Goal: Task Accomplishment & Management: Manage account settings

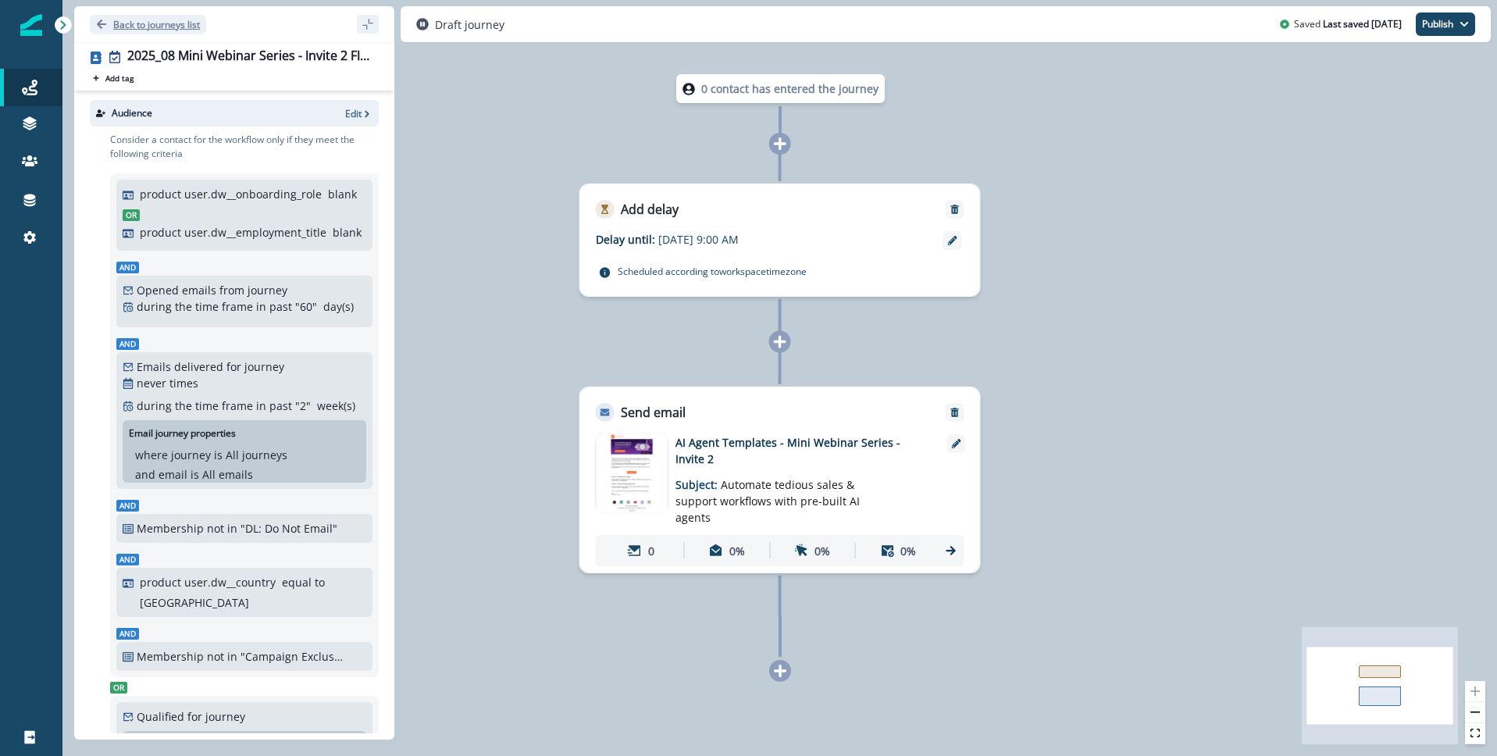
click at [98, 23] on icon "Go back" at bounding box center [101, 24] width 9 height 9
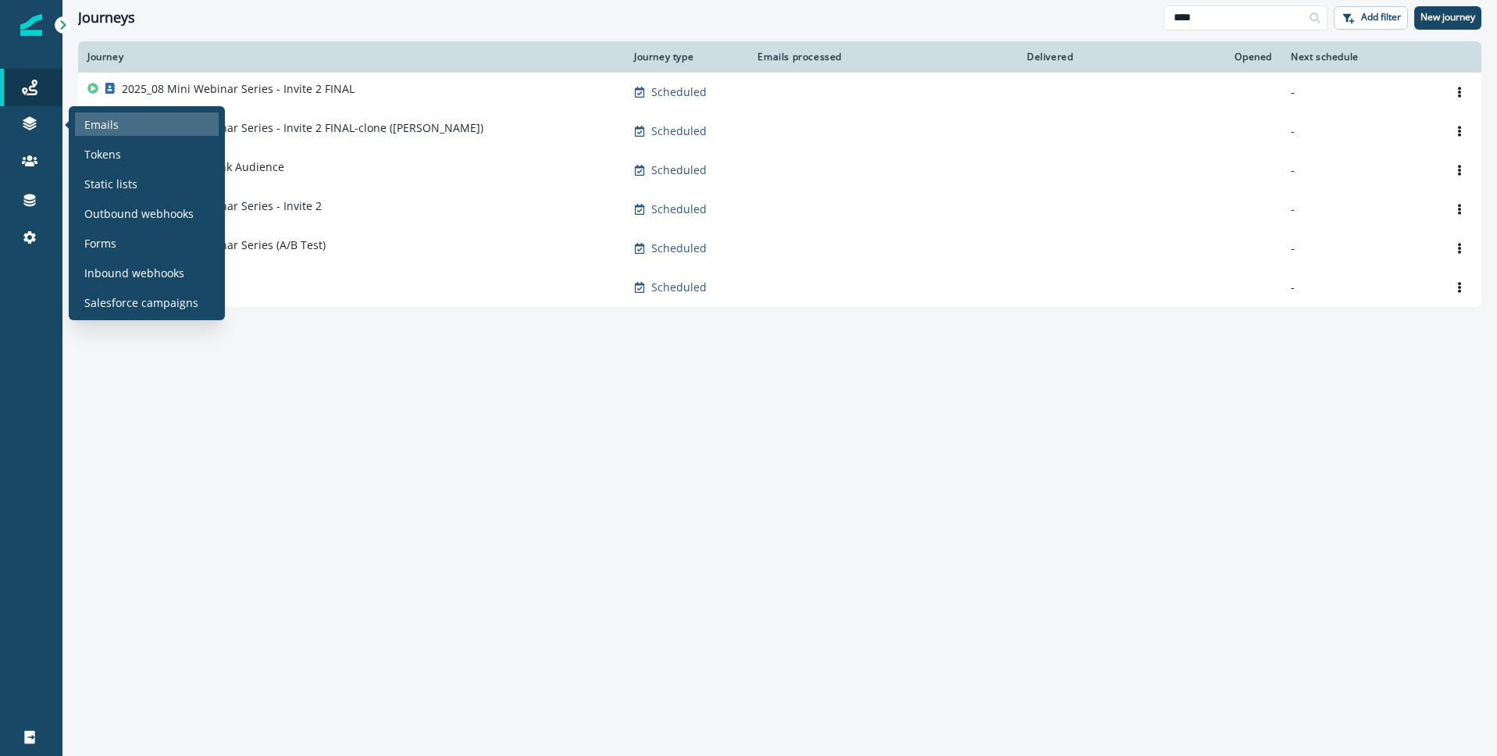
click at [103, 117] on p "Emails" at bounding box center [101, 124] width 34 height 16
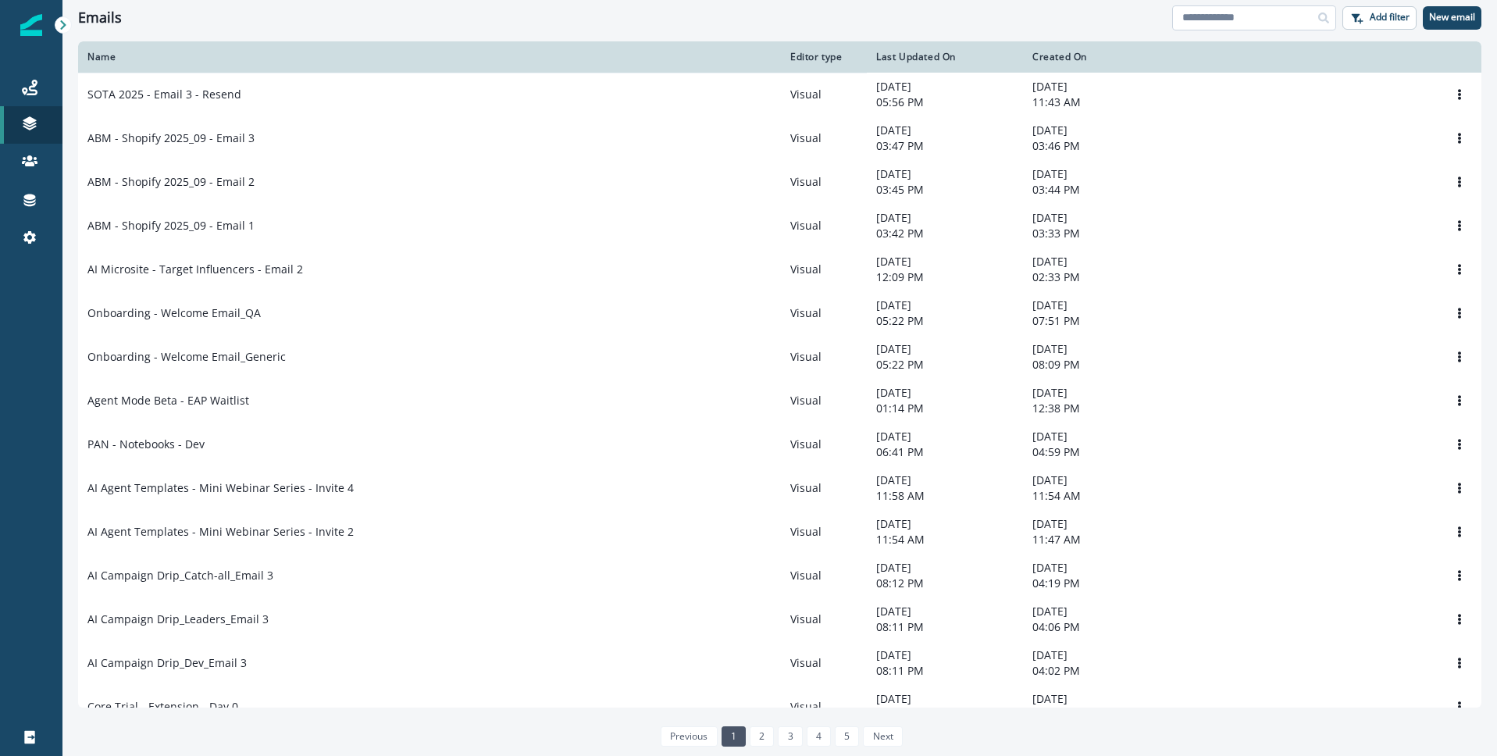
click at [1272, 23] on input at bounding box center [1254, 17] width 164 height 25
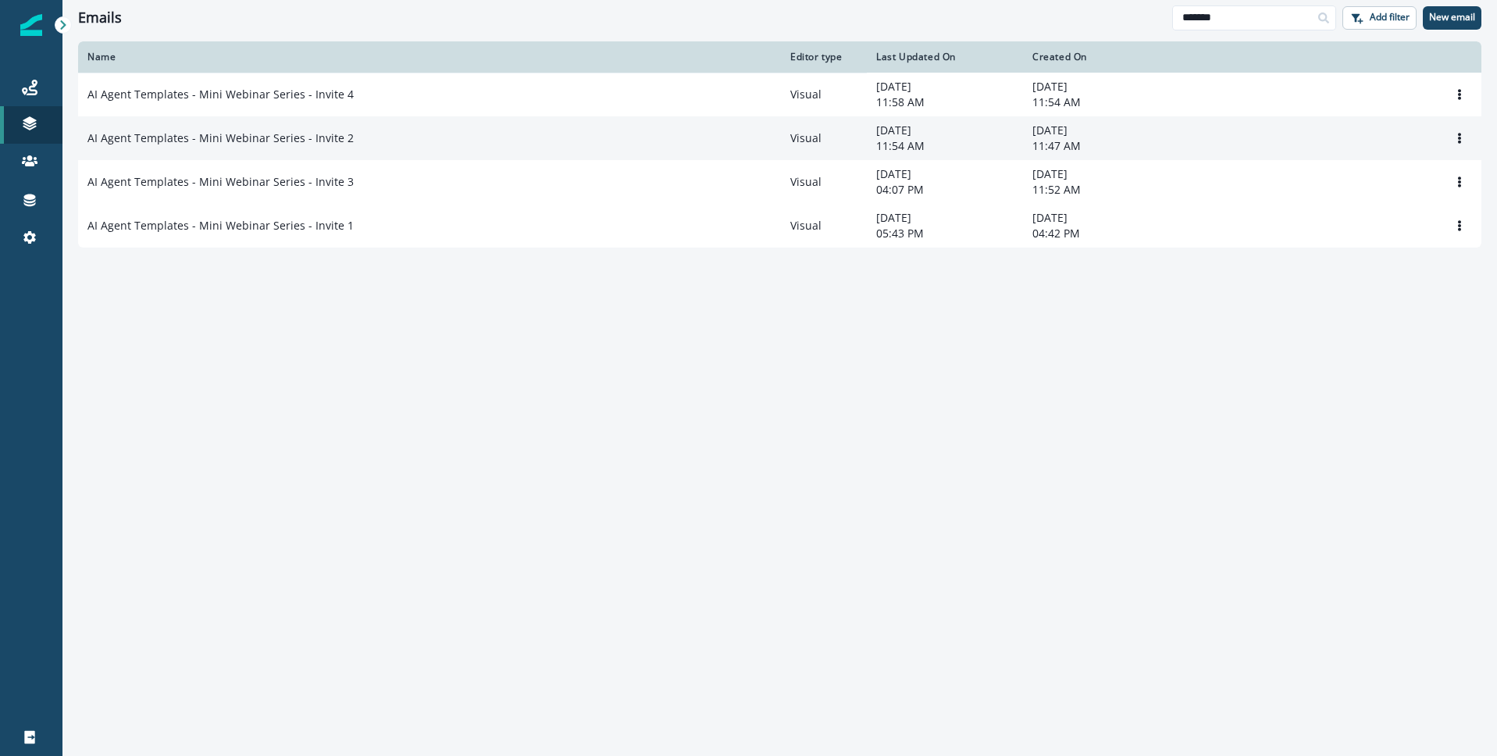
type input "*******"
click at [191, 142] on p "AI Agent Templates - Mini Webinar Series - Invite 2" at bounding box center [220, 138] width 266 height 16
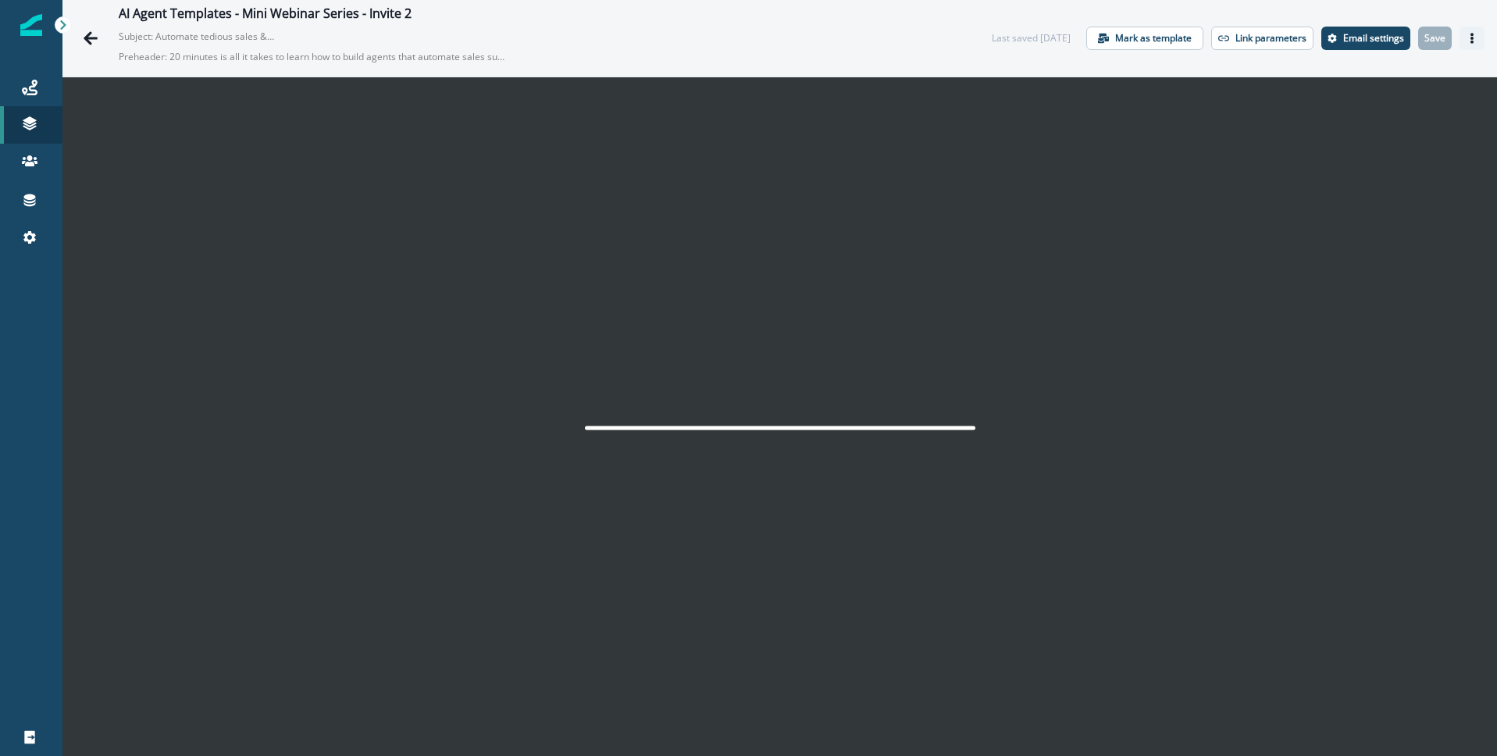
click at [1474, 37] on icon "Actions" at bounding box center [1472, 38] width 11 height 11
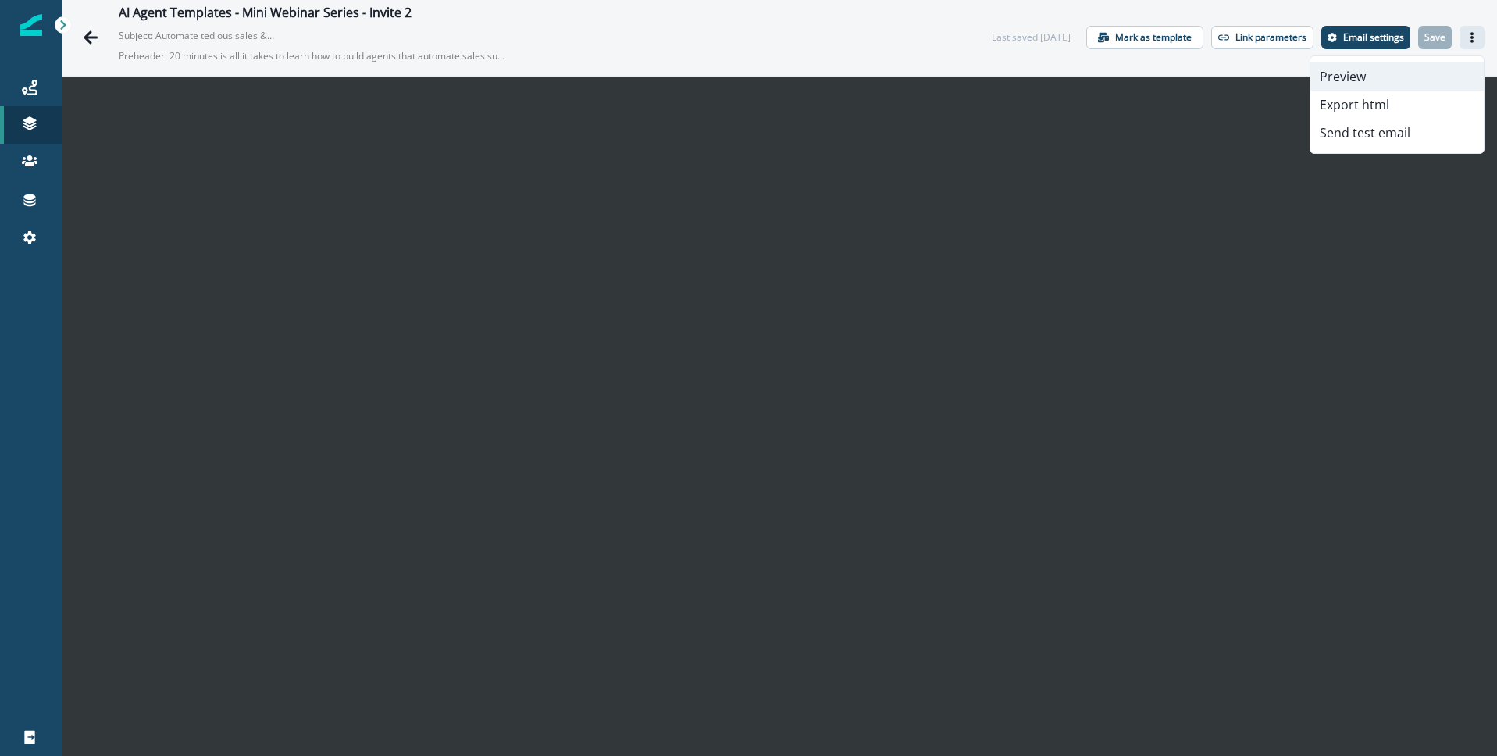
click at [1355, 70] on button "Preview" at bounding box center [1396, 76] width 173 height 28
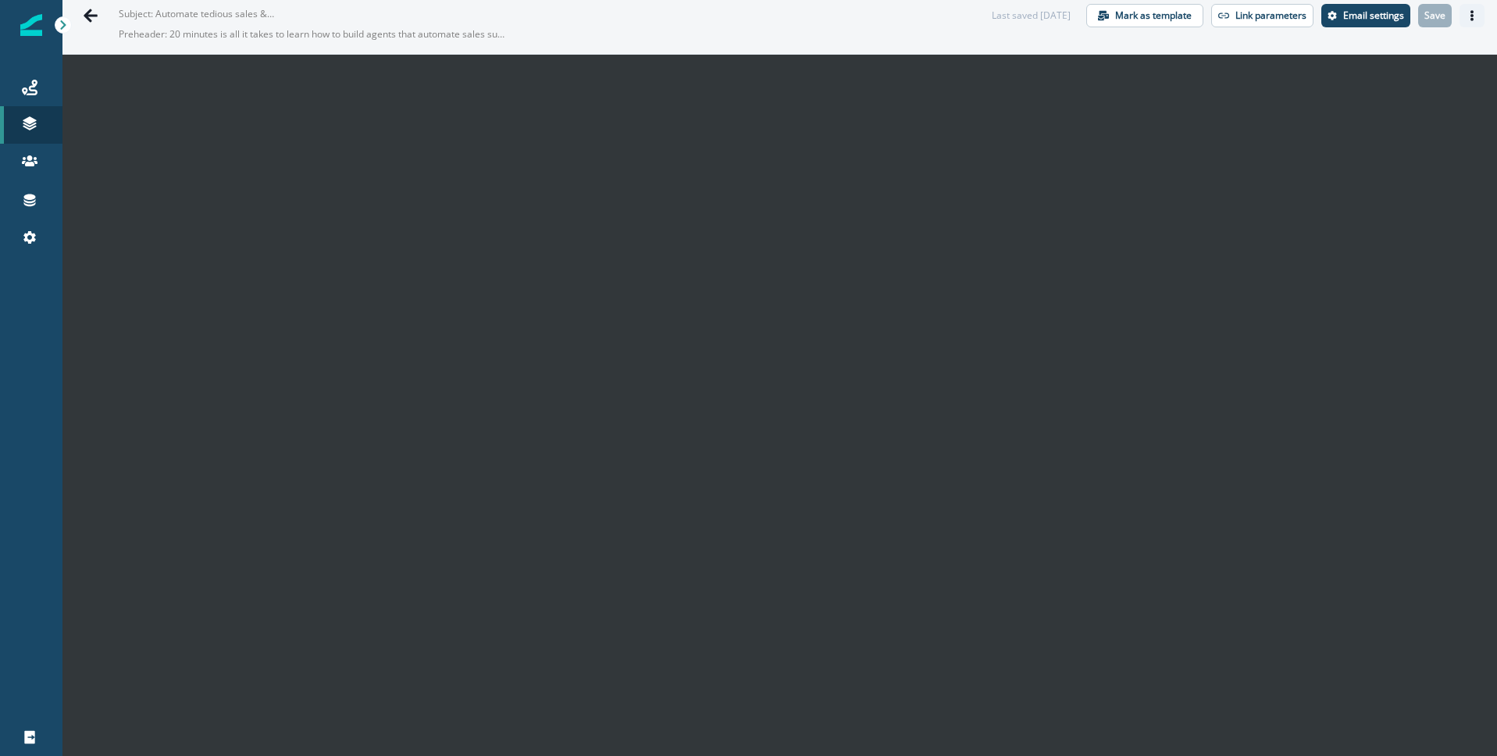
click at [1465, 19] on button "Actions" at bounding box center [1472, 15] width 25 height 23
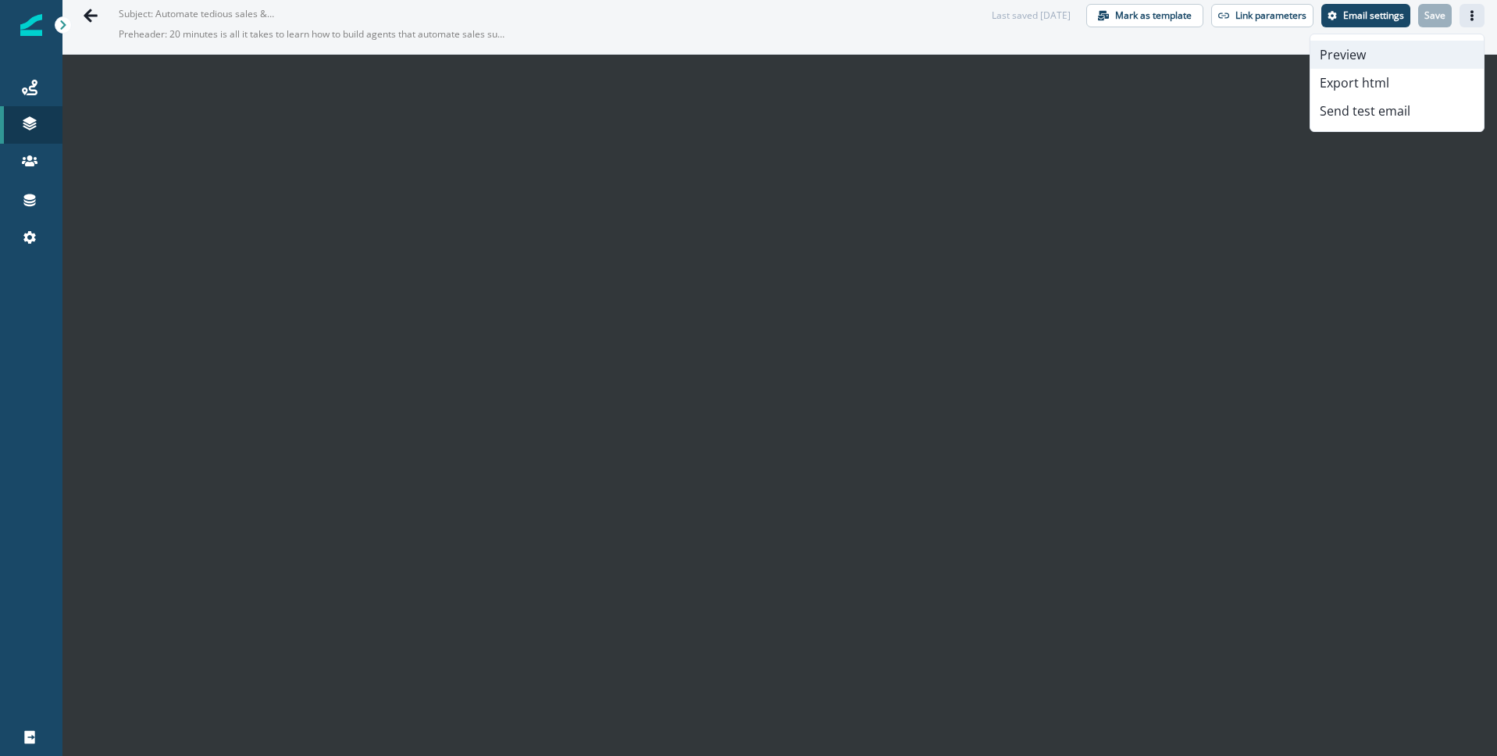
click at [1389, 52] on button "Preview" at bounding box center [1396, 55] width 173 height 28
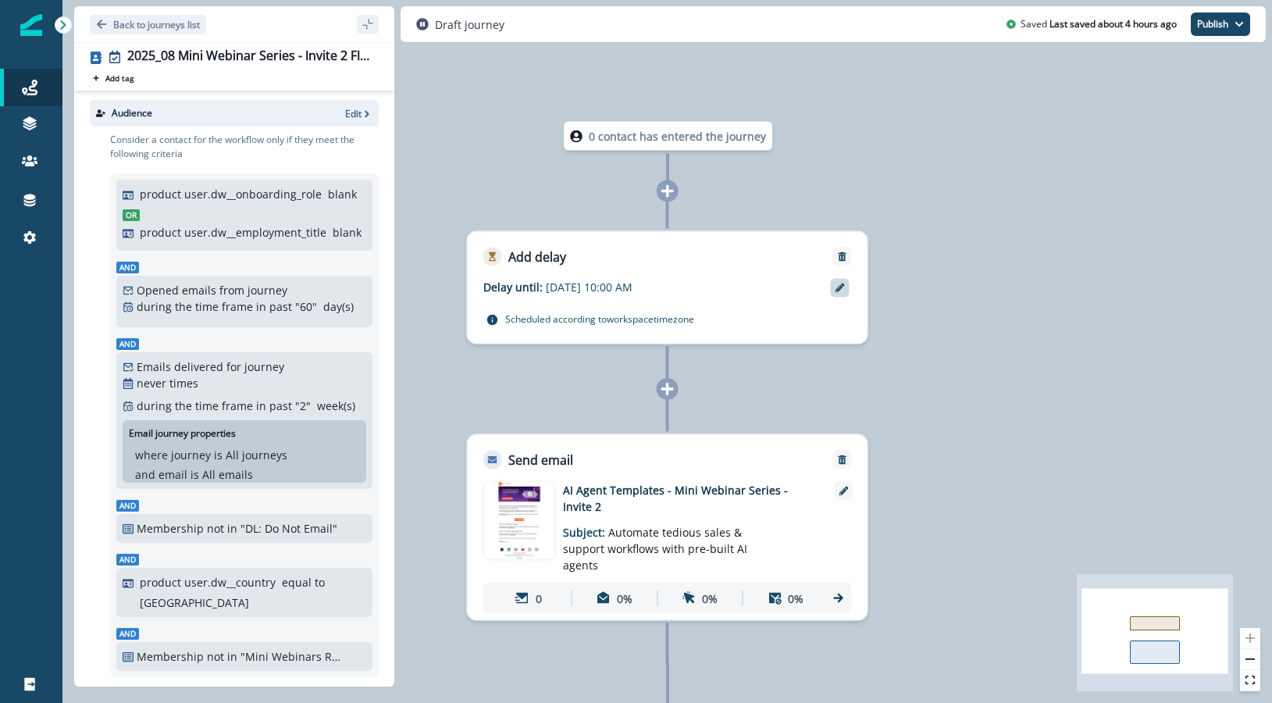
click at [839, 287] on icon at bounding box center [840, 287] width 9 height 9
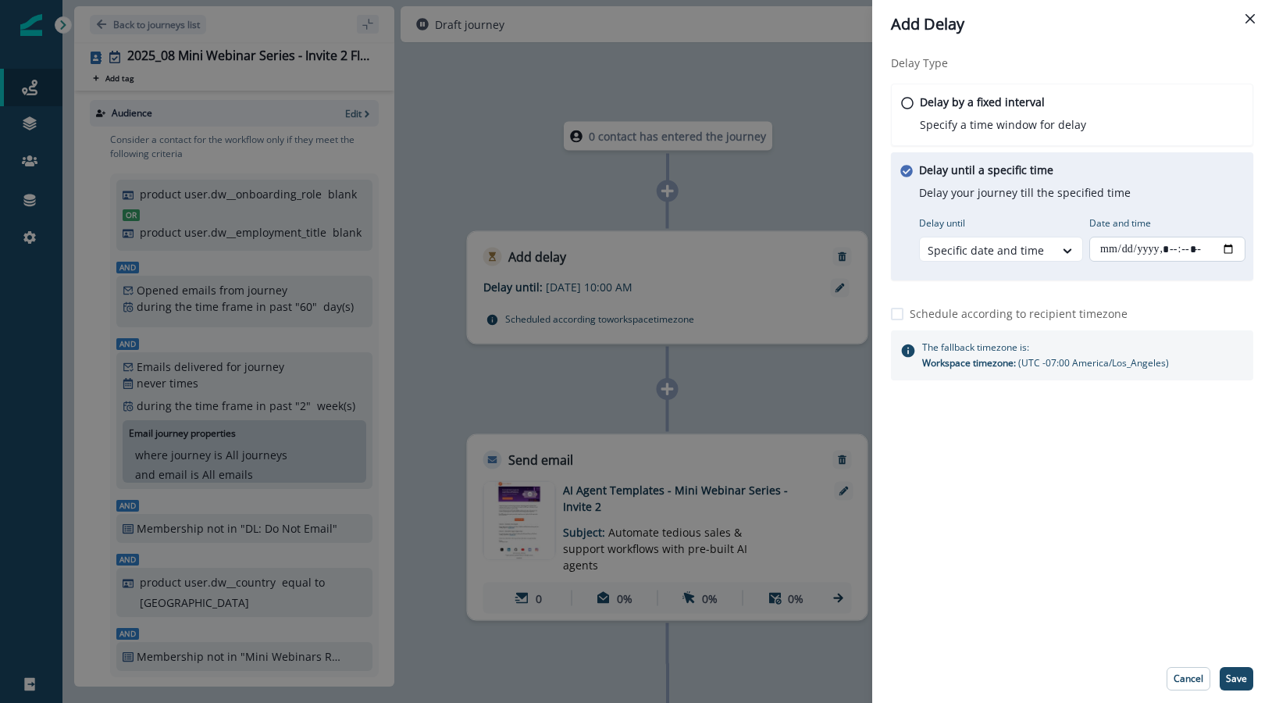
click at [1185, 248] on input "Date and time" at bounding box center [1167, 249] width 156 height 25
click at [1224, 247] on input "Date and time" at bounding box center [1167, 249] width 156 height 25
type input "**********"
click at [1100, 552] on div "Delay Type Delay by a fixed interval Specify a time window for delay Delay unti…" at bounding box center [1072, 351] width 400 height 606
click at [1246, 683] on p "Save" at bounding box center [1236, 678] width 21 height 11
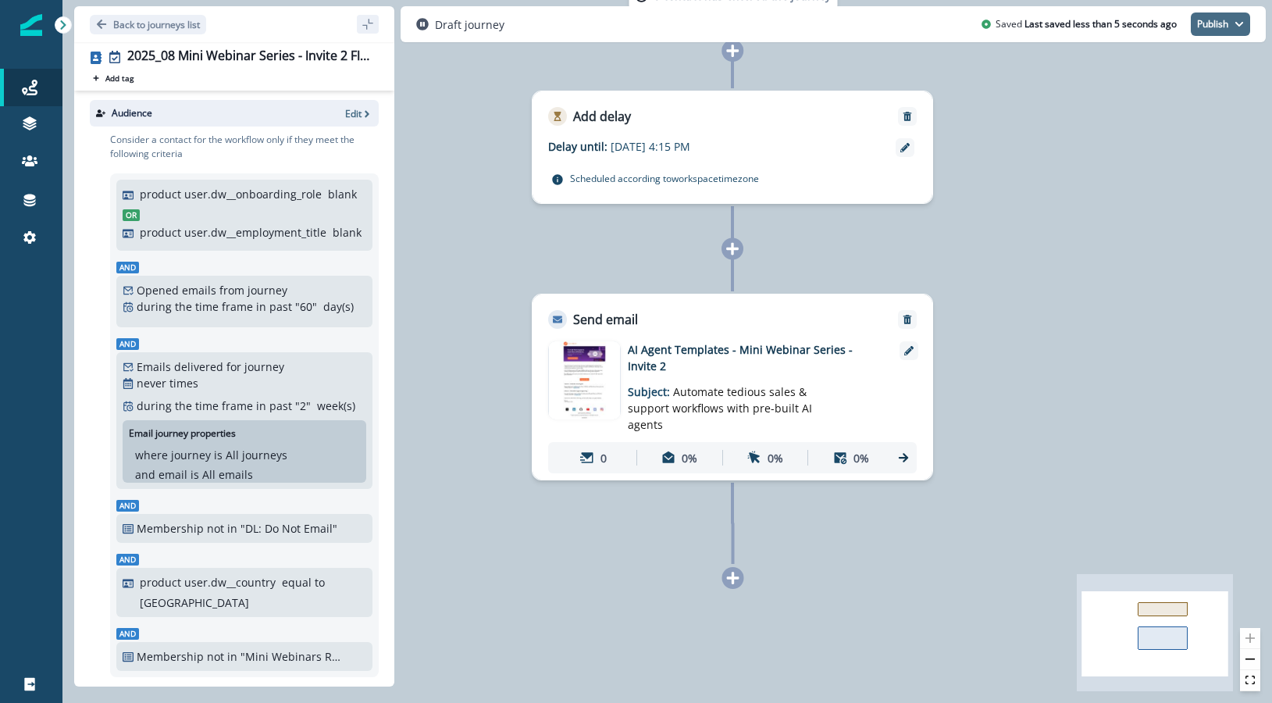
click at [1220, 24] on button "Publish" at bounding box center [1220, 23] width 59 height 23
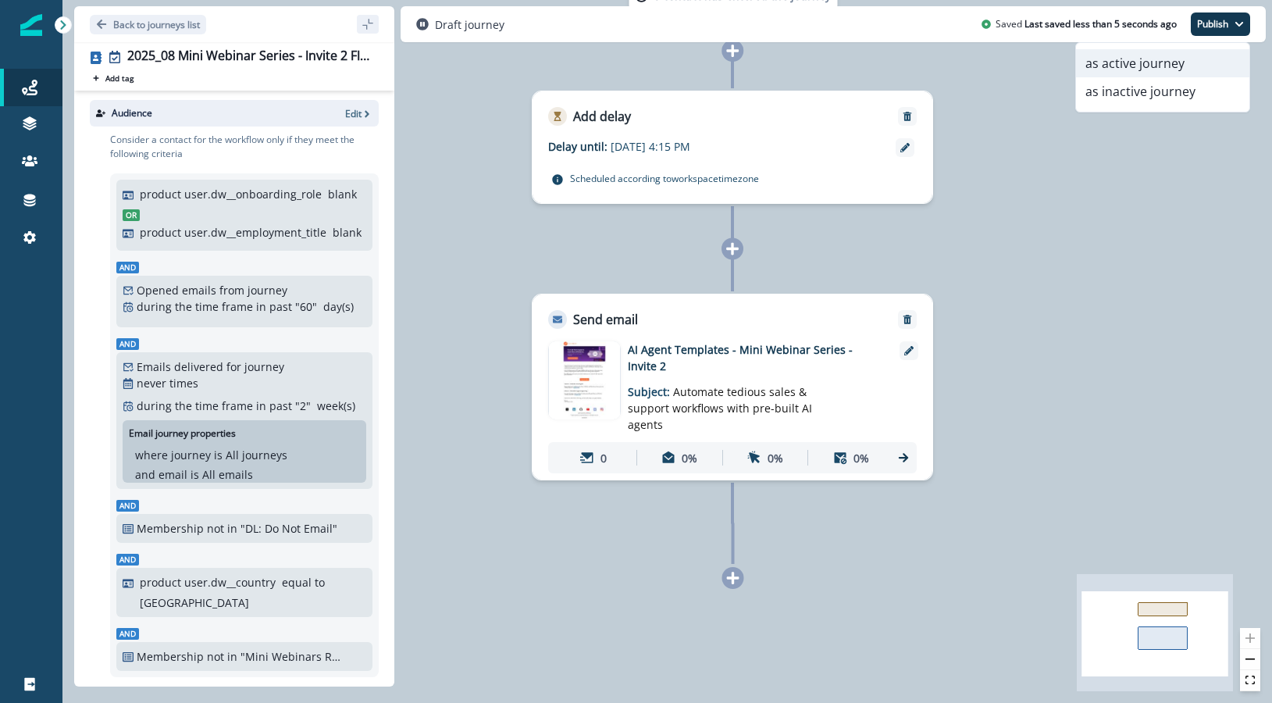
click at [1140, 62] on button "as active journey" at bounding box center [1162, 63] width 173 height 28
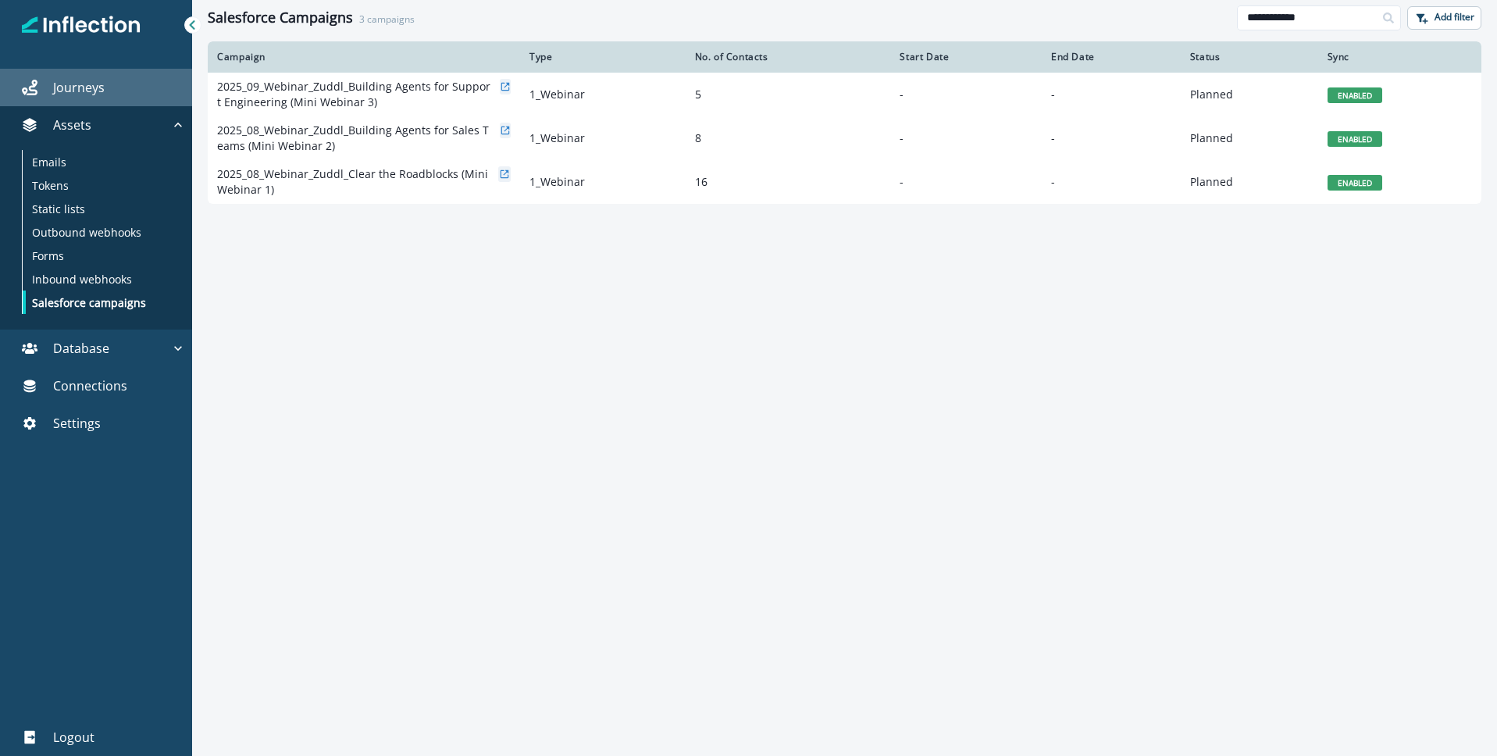
click at [79, 88] on p "Journeys" at bounding box center [79, 87] width 52 height 19
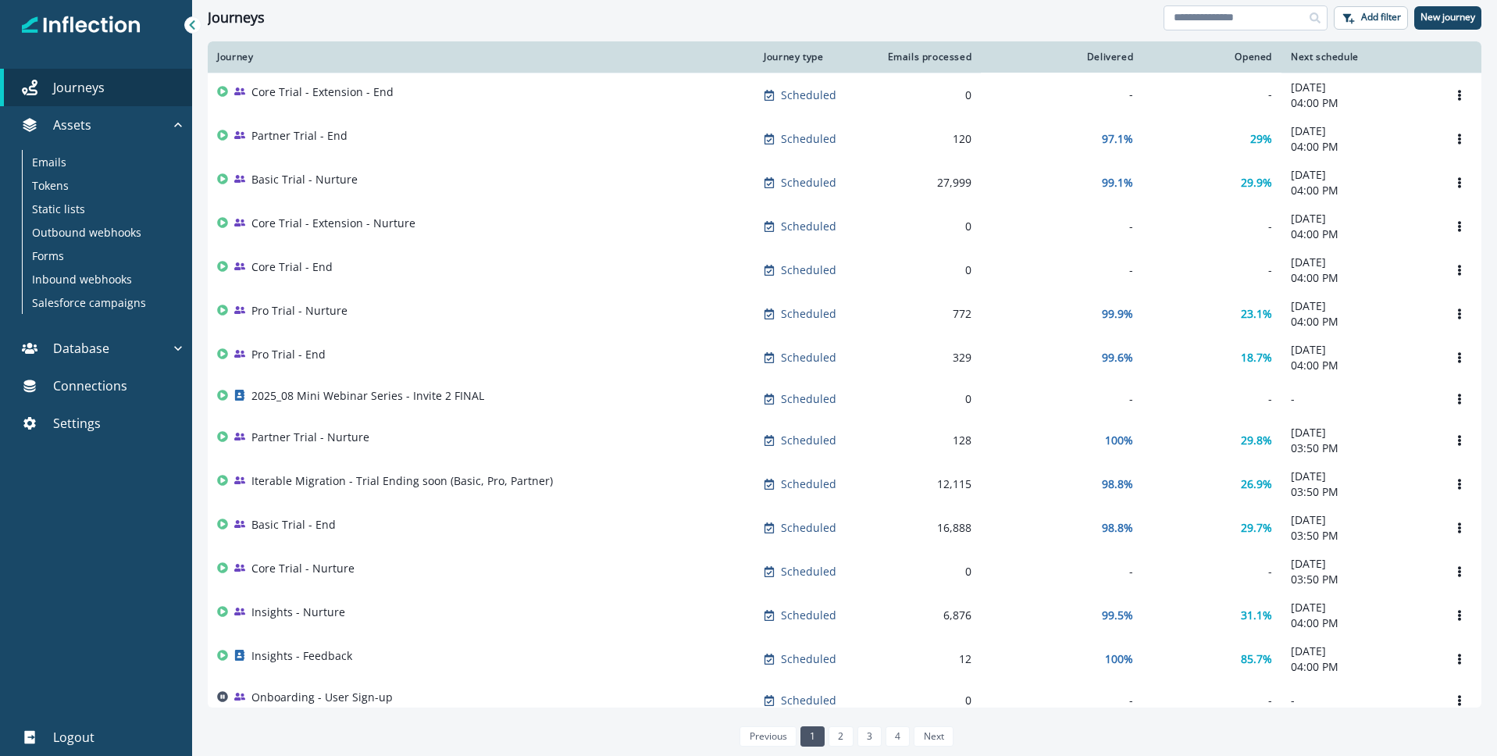
click at [1210, 10] on input at bounding box center [1246, 17] width 164 height 25
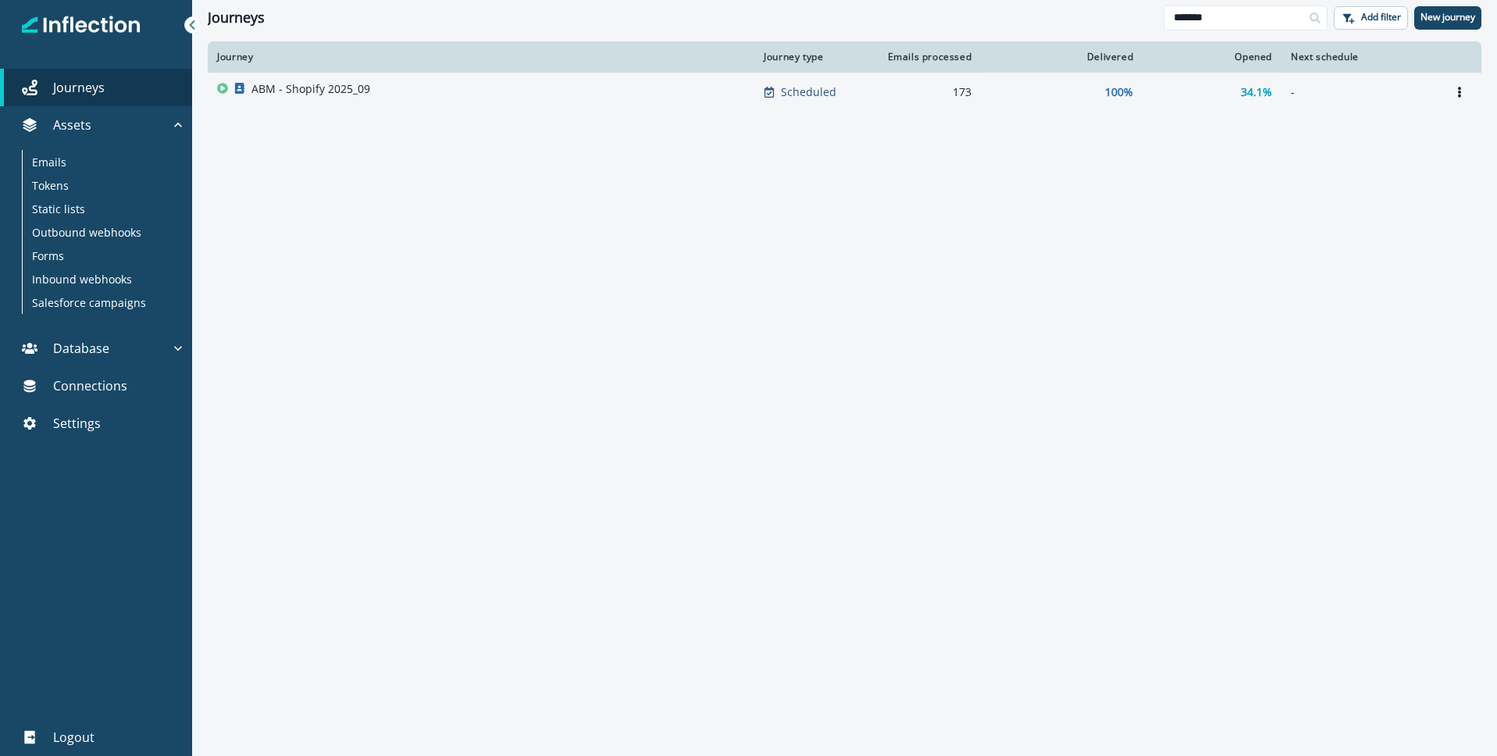
type input "*******"
click at [318, 92] on p "ABM - Shopify 2025_09" at bounding box center [310, 89] width 119 height 16
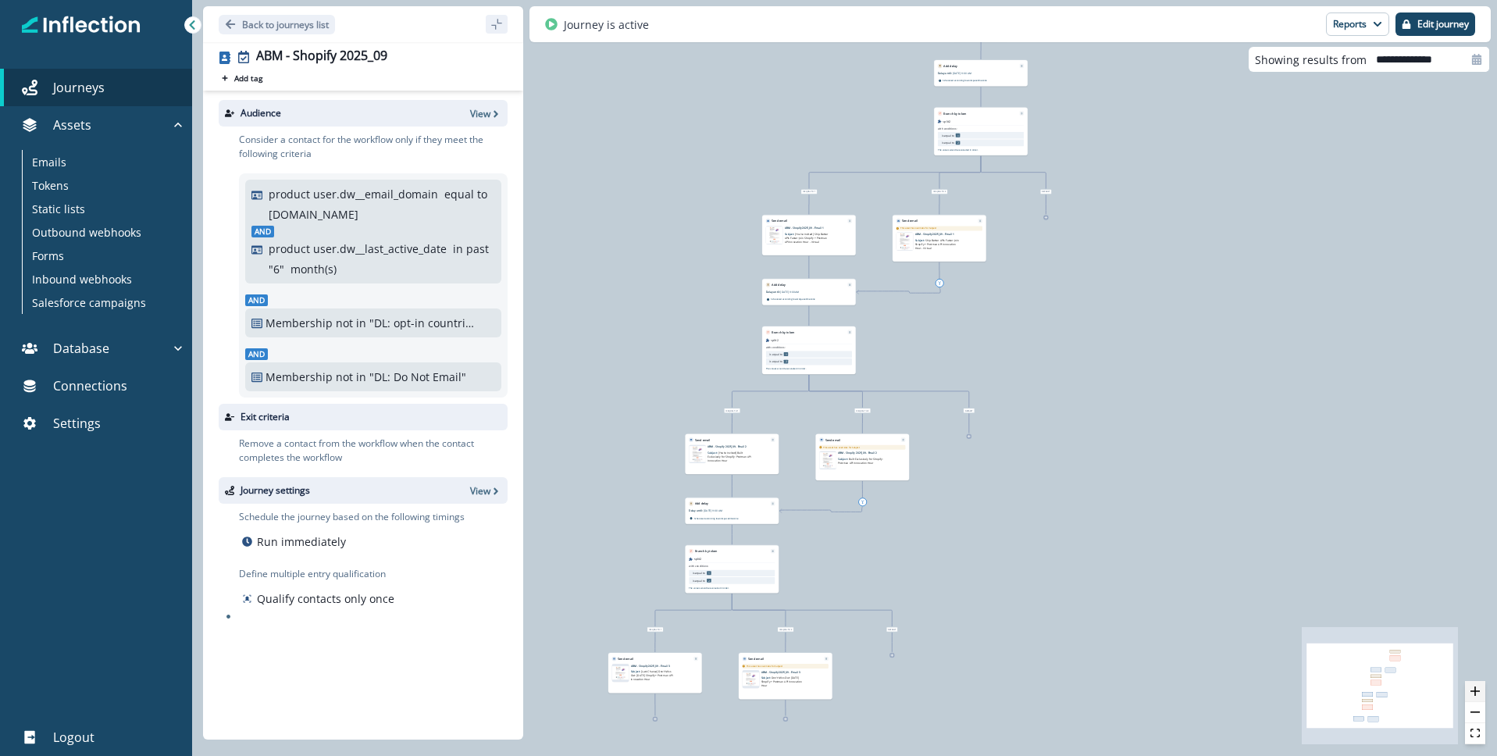
click at [1476, 688] on icon "zoom in" at bounding box center [1474, 690] width 9 height 9
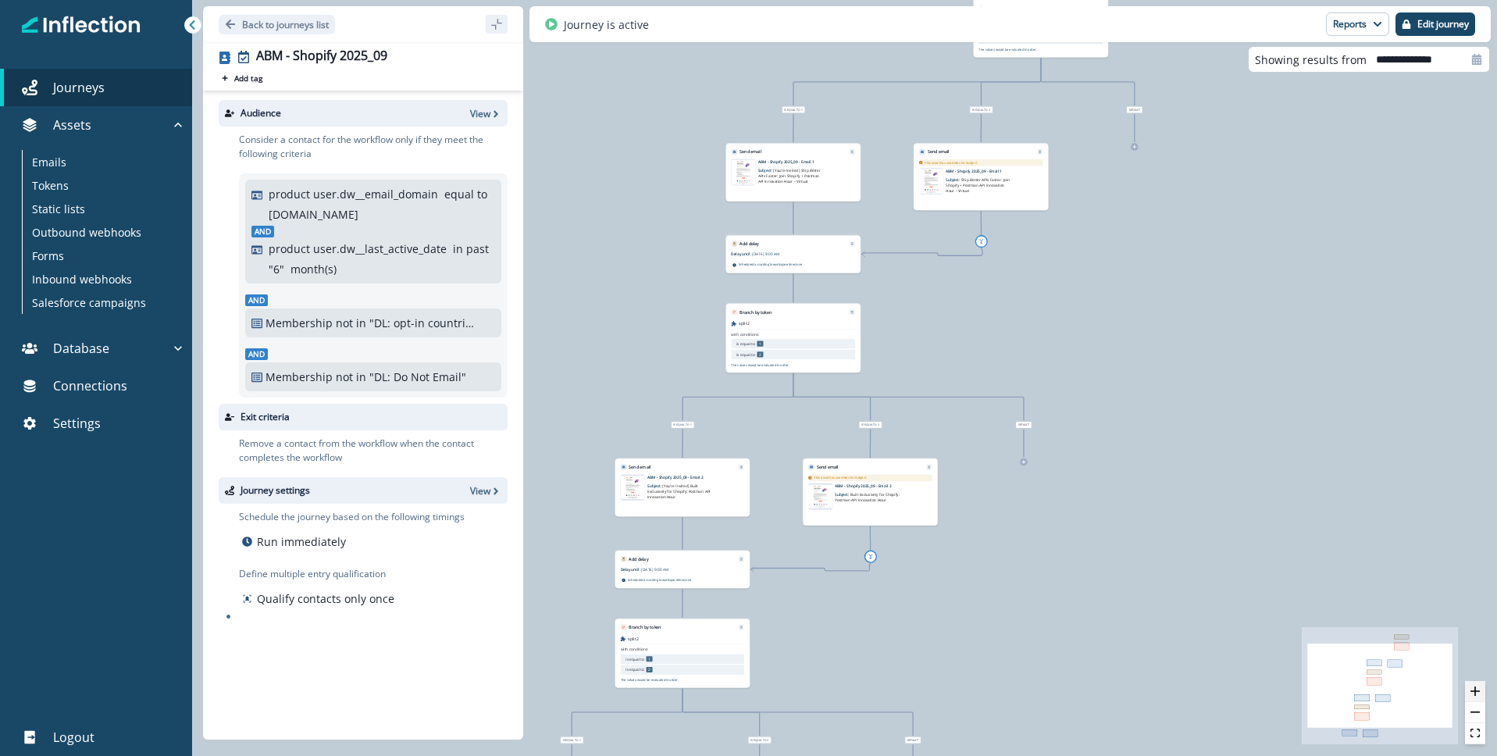
click at [1476, 688] on icon "zoom in" at bounding box center [1474, 690] width 9 height 9
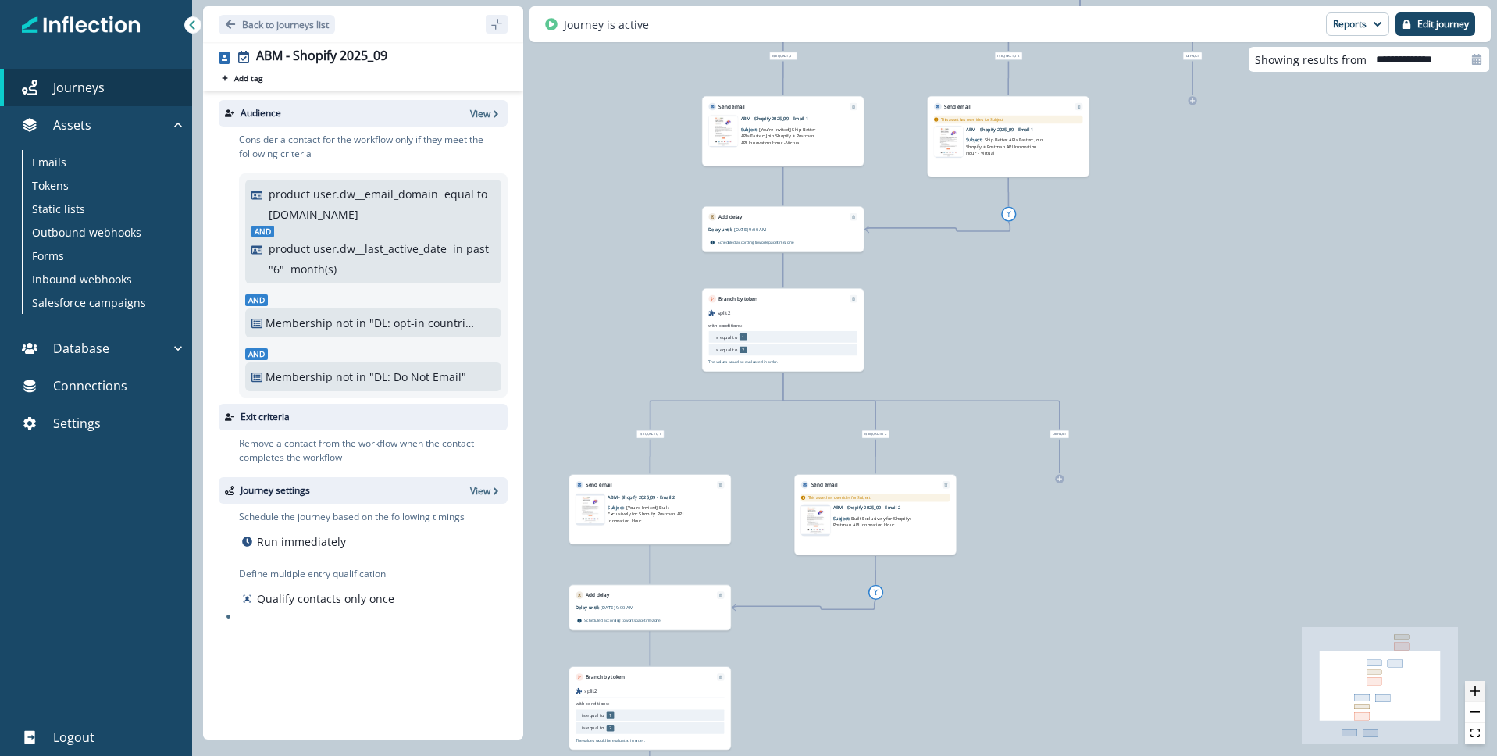
click at [1476, 688] on icon "zoom in" at bounding box center [1474, 690] width 9 height 9
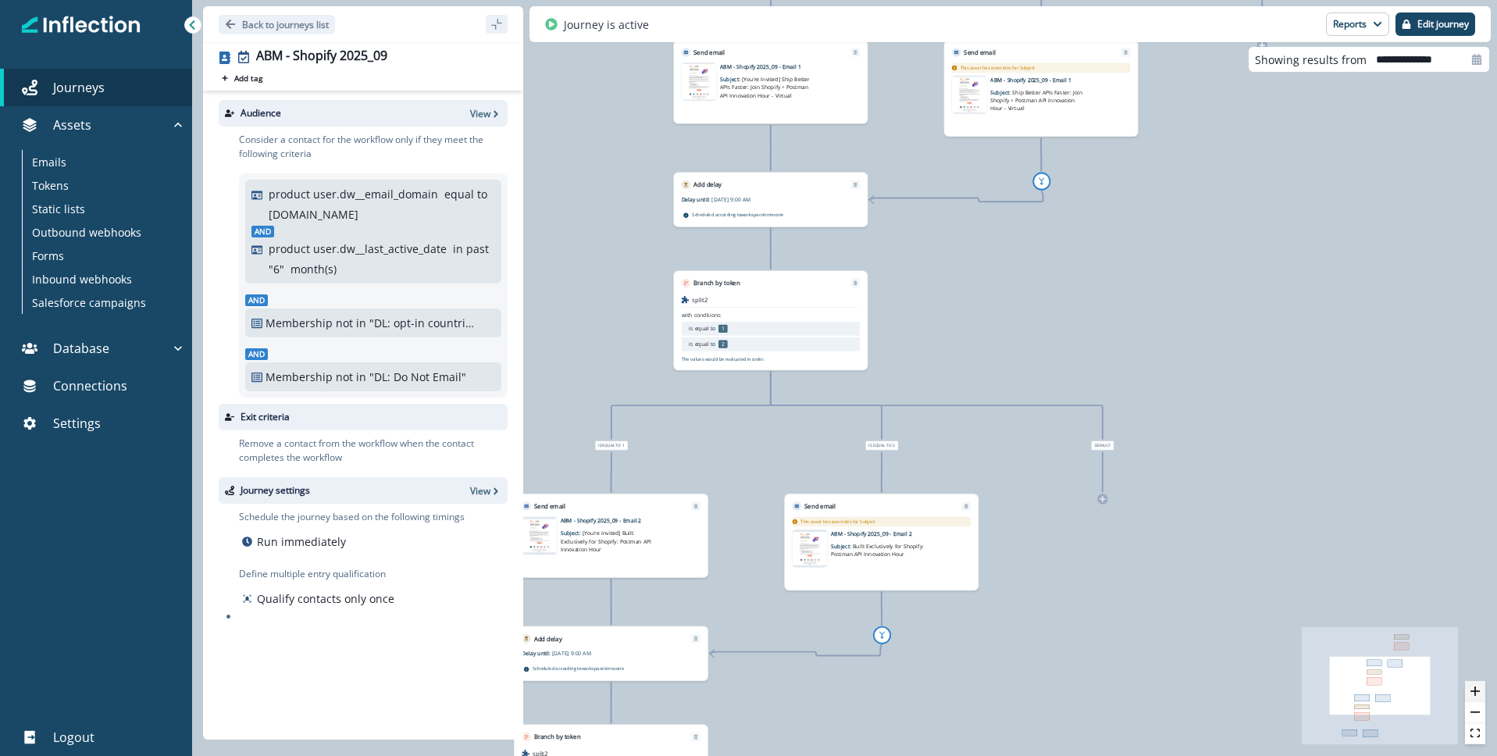
click at [1476, 688] on icon "zoom in" at bounding box center [1474, 690] width 9 height 9
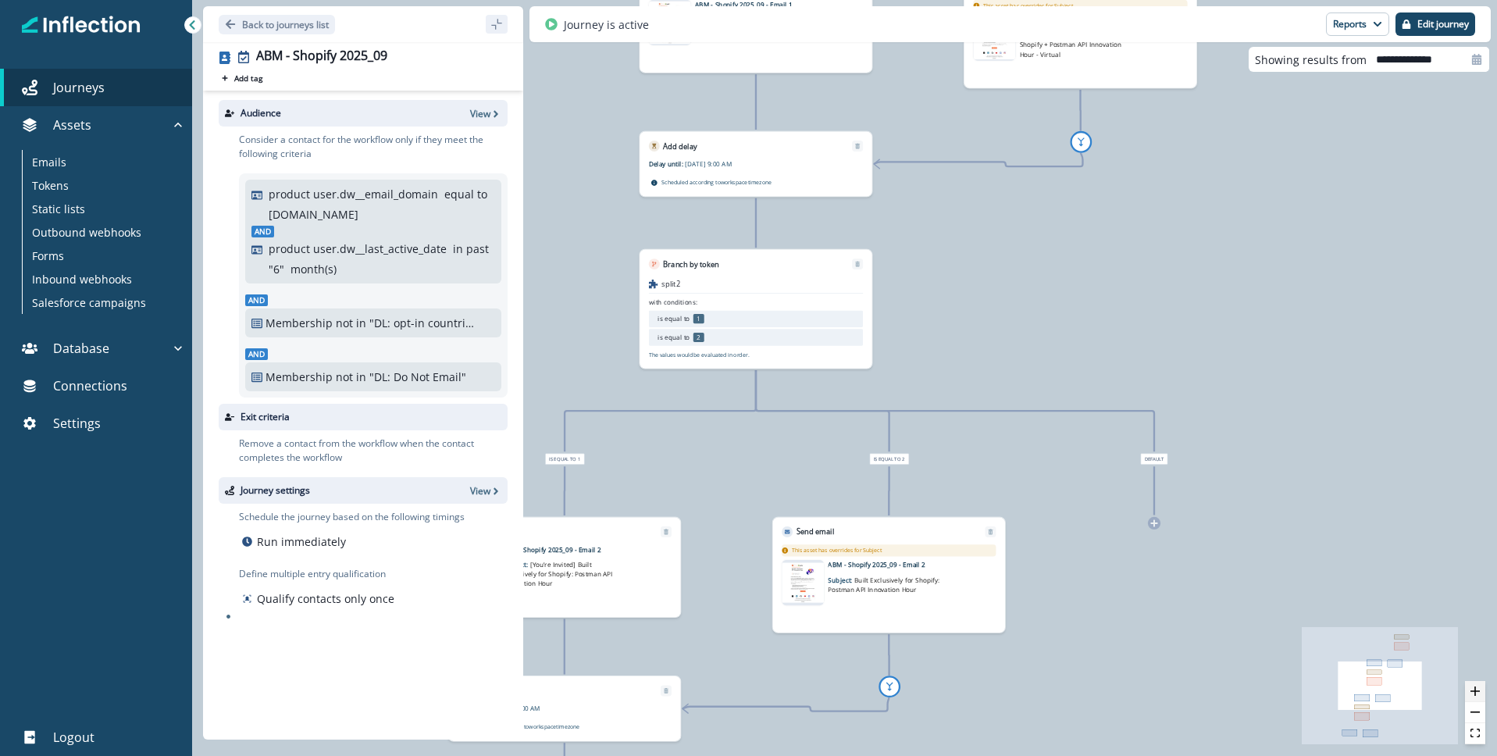
click at [1476, 688] on icon "zoom in" at bounding box center [1474, 690] width 9 height 9
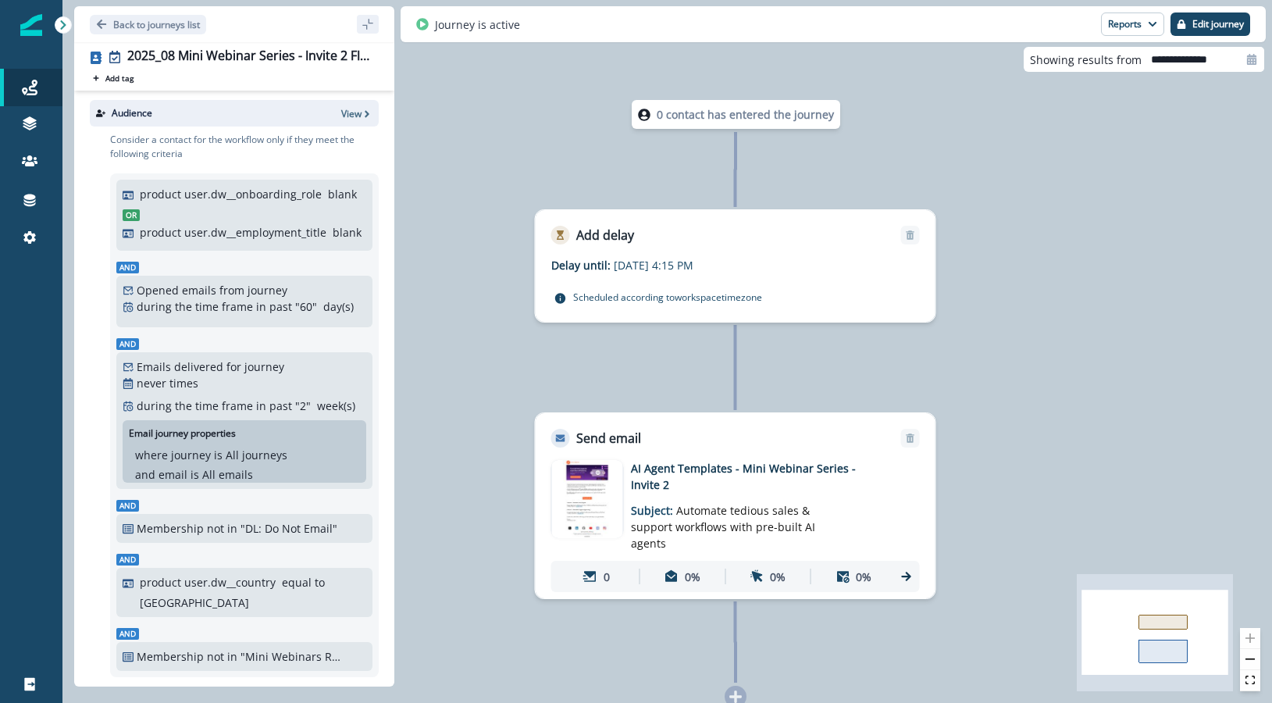
click at [592, 484] on img at bounding box center [587, 499] width 70 height 78
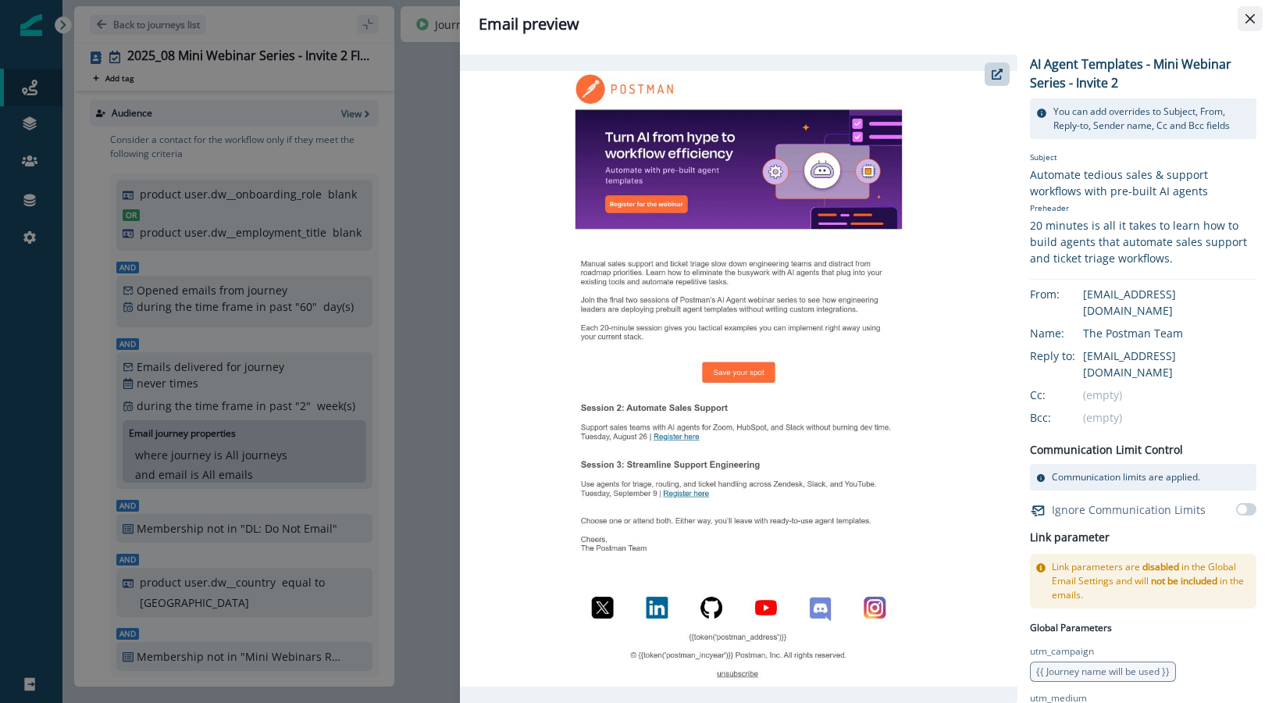
click at [1249, 14] on icon "Close" at bounding box center [1250, 18] width 9 height 9
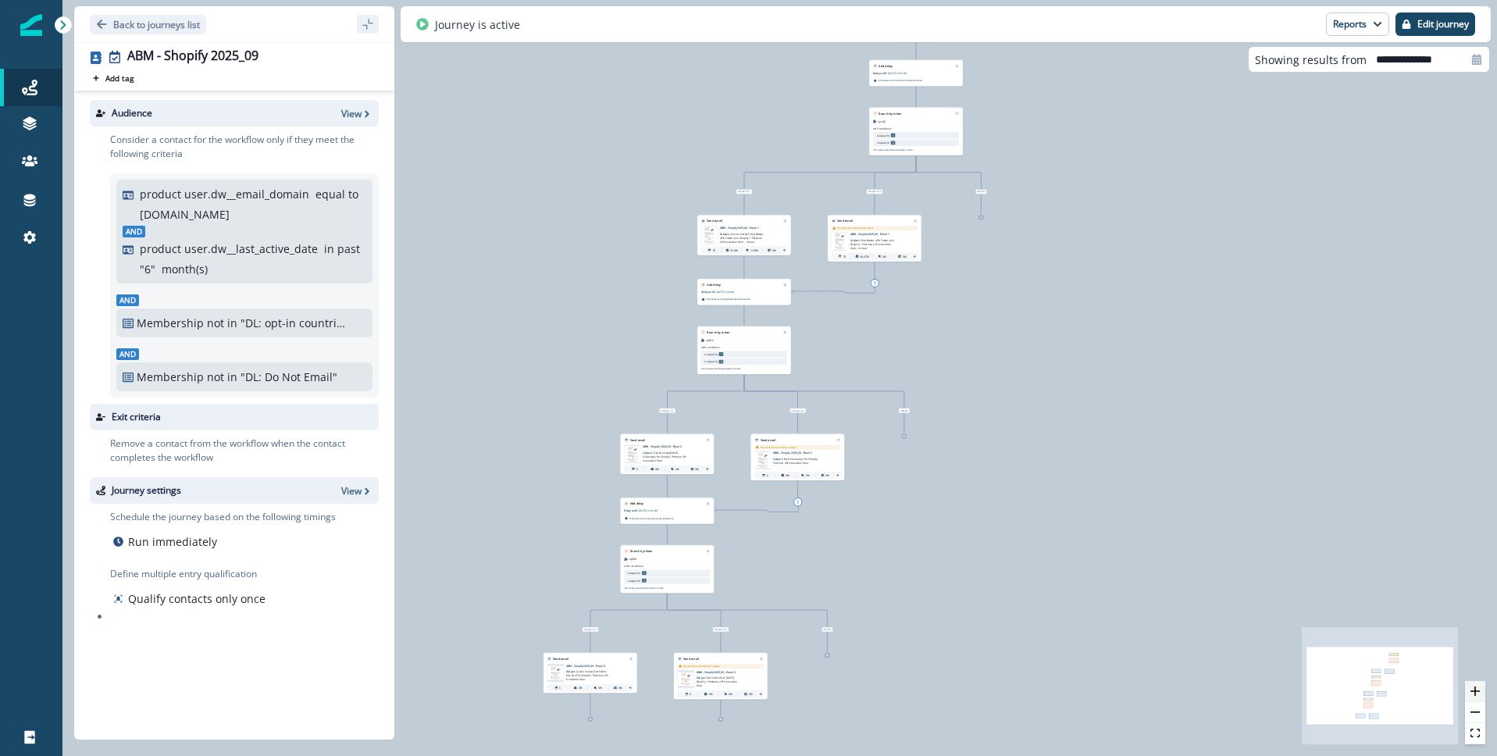
click at [1470, 697] on button "zoom in" at bounding box center [1475, 691] width 20 height 21
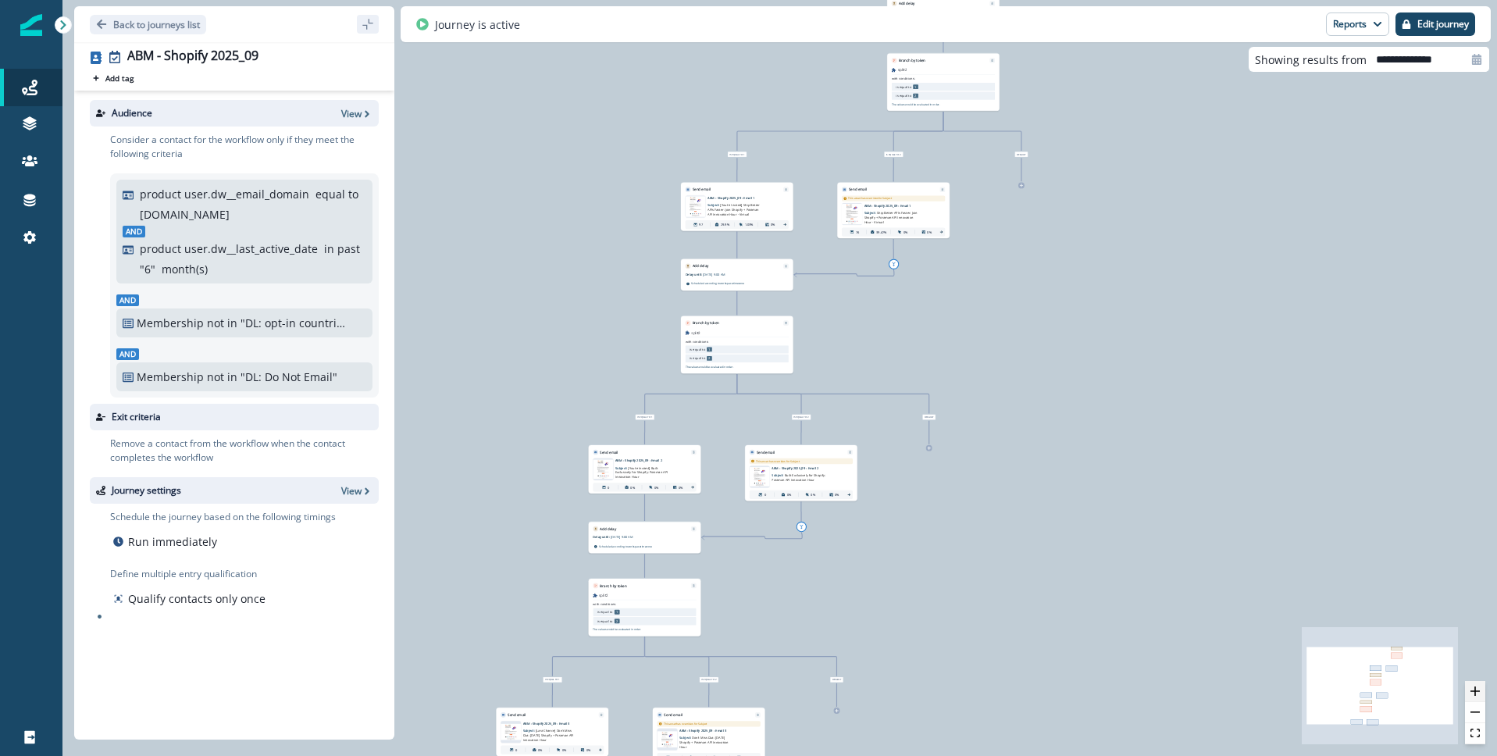
click at [1470, 697] on button "zoom in" at bounding box center [1475, 691] width 20 height 21
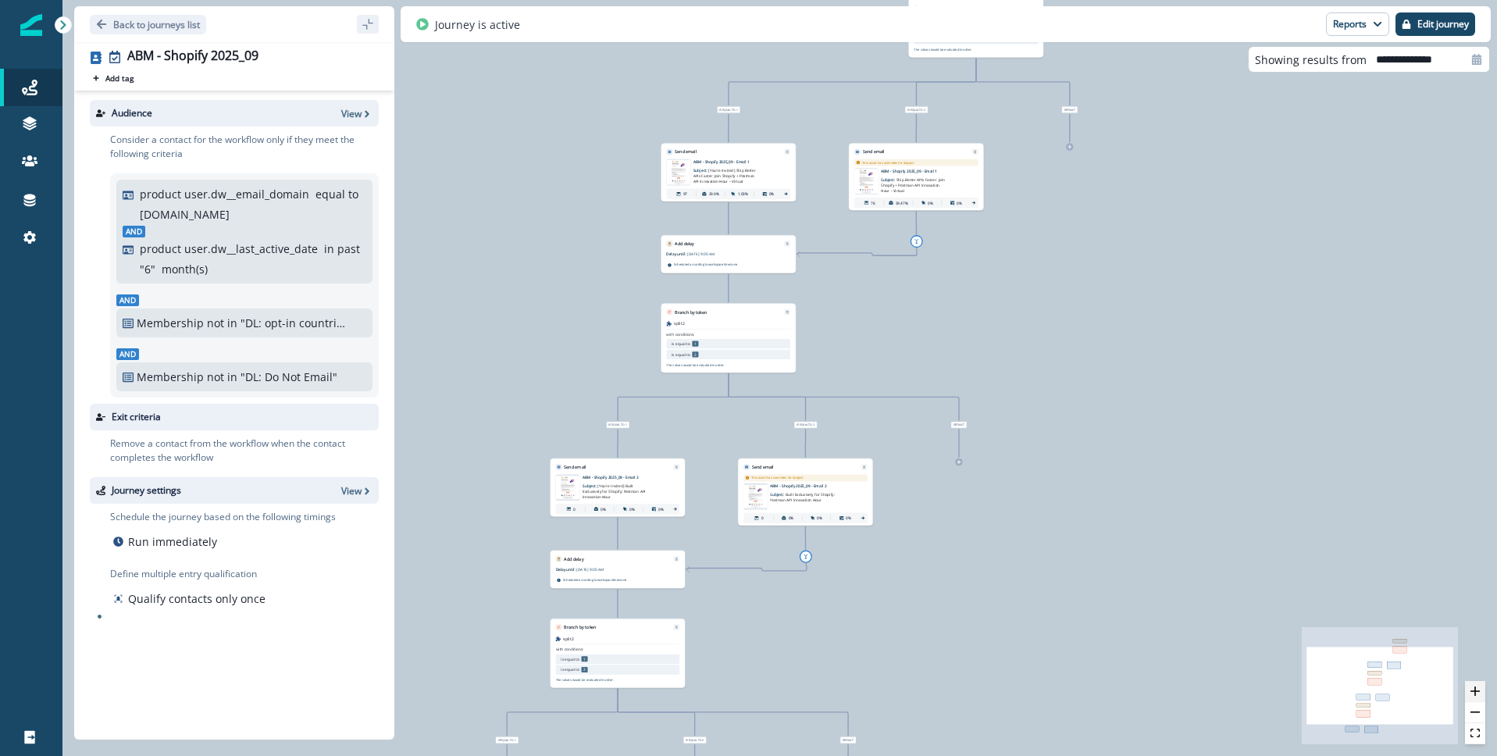
click at [1470, 697] on button "zoom in" at bounding box center [1475, 691] width 20 height 21
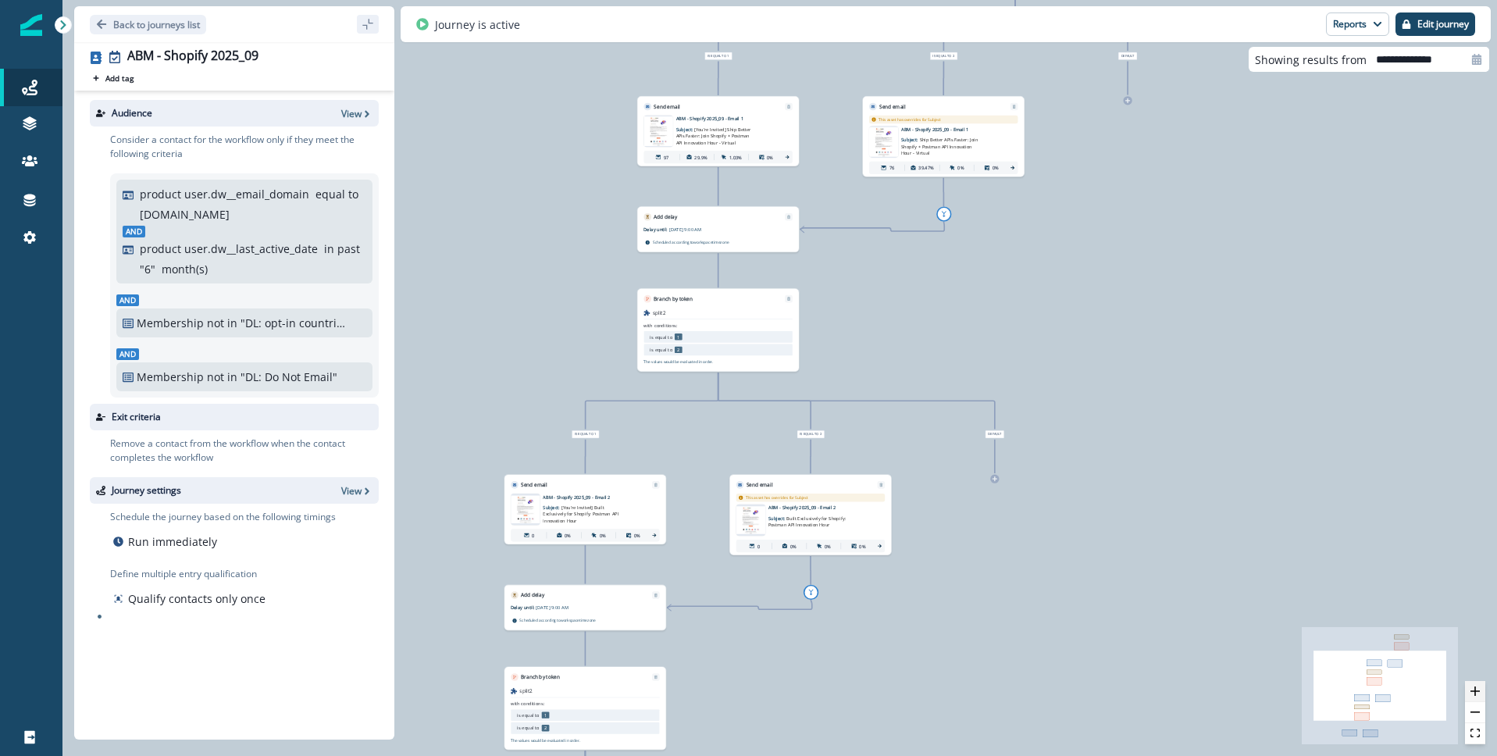
click at [1470, 697] on button "zoom in" at bounding box center [1475, 691] width 20 height 21
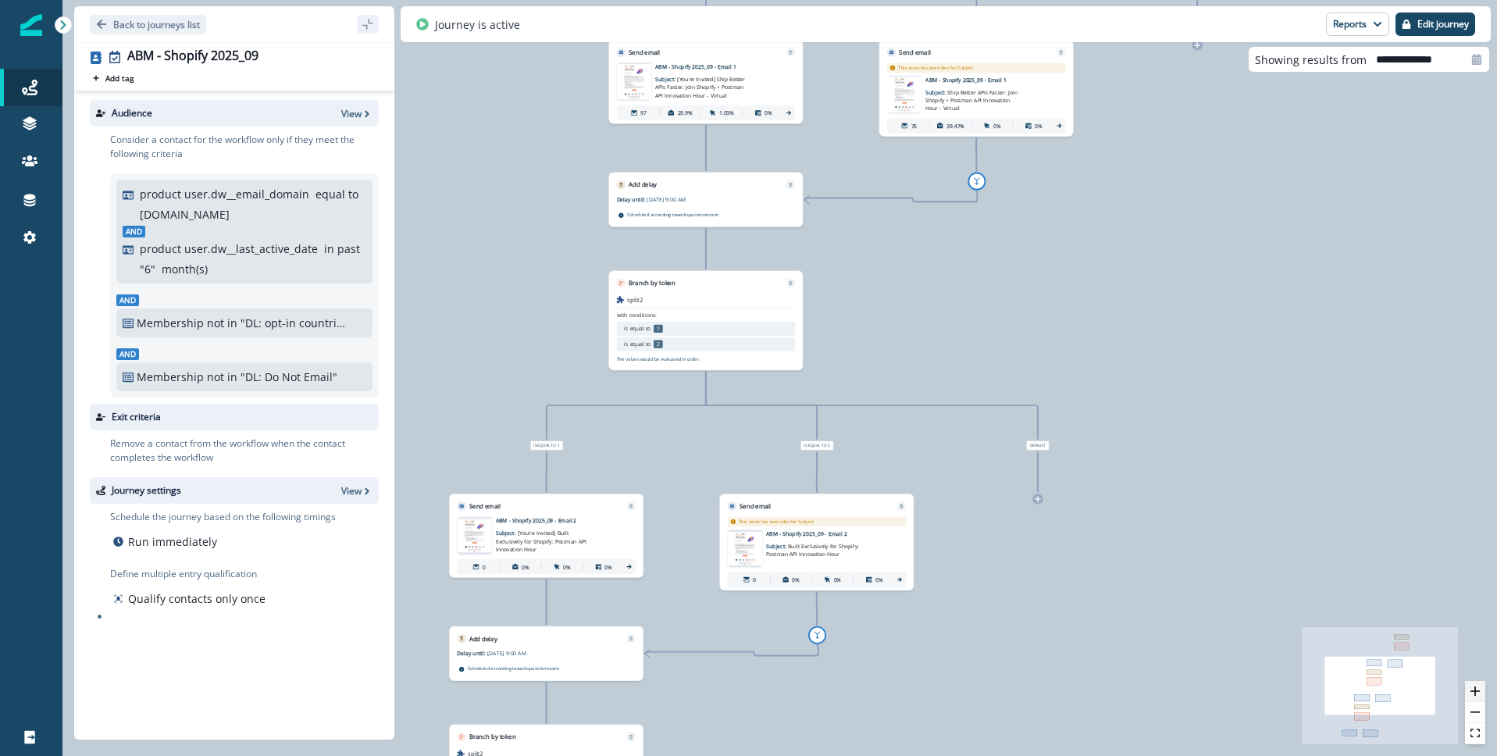
click at [1470, 697] on button "zoom in" at bounding box center [1475, 691] width 20 height 21
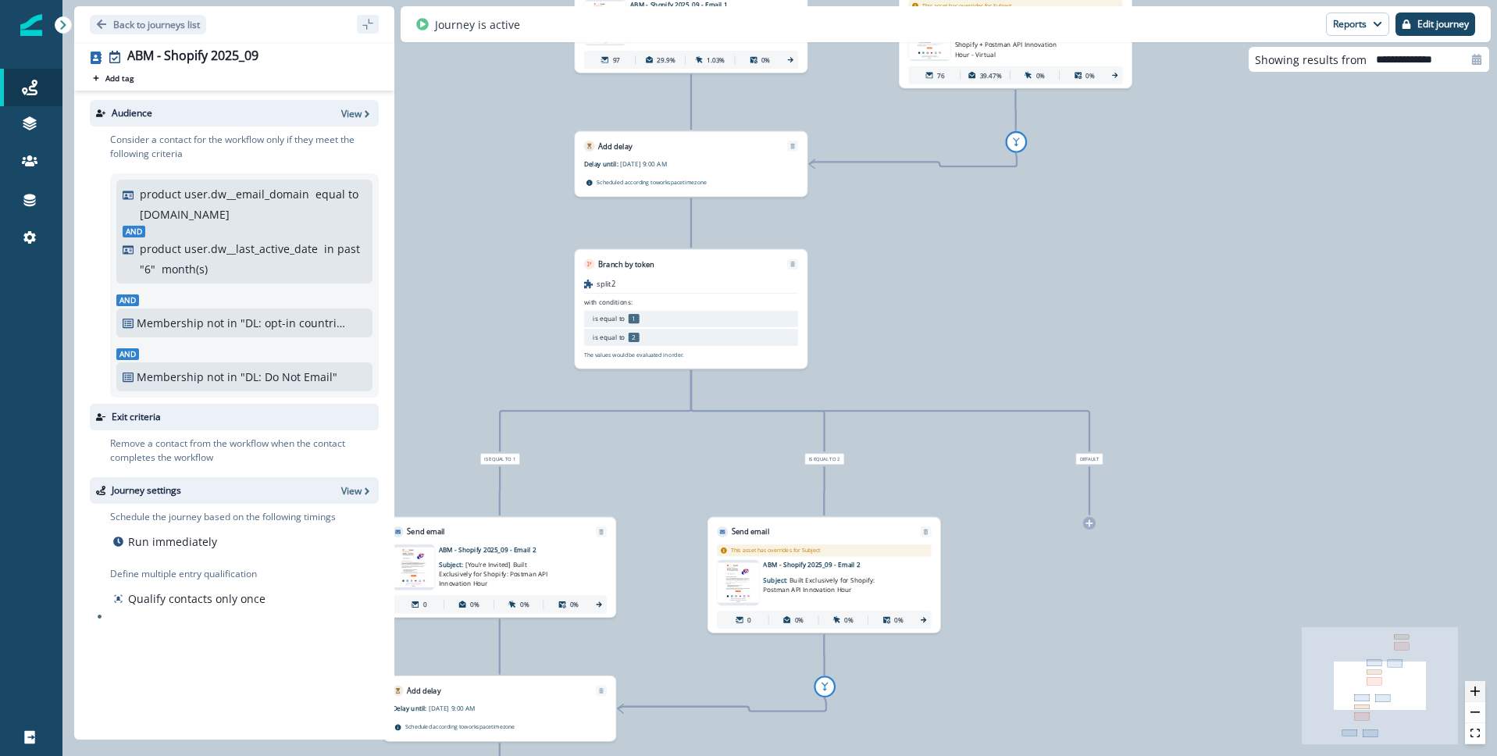
click at [1470, 697] on button "zoom in" at bounding box center [1475, 691] width 20 height 21
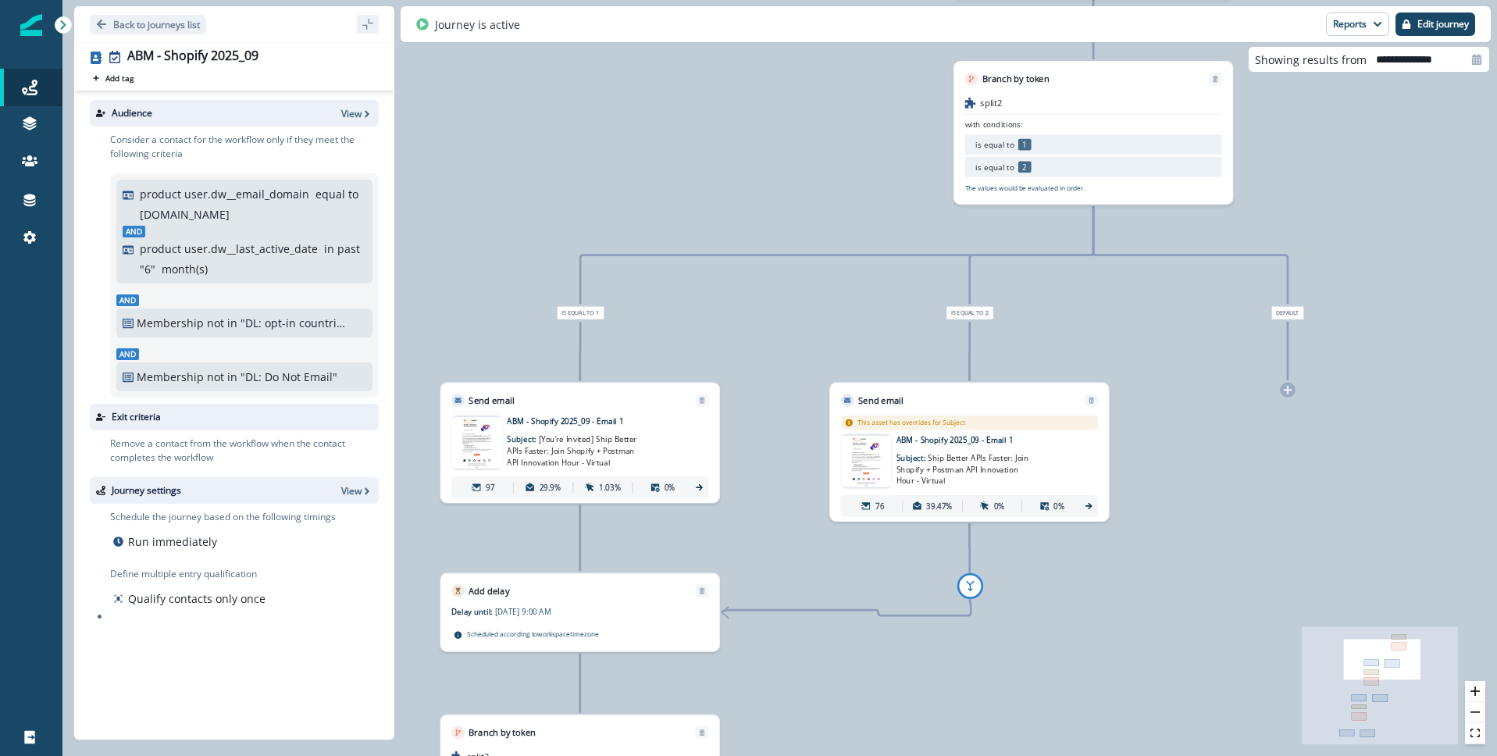
click at [698, 483] on icon at bounding box center [699, 488] width 10 height 10
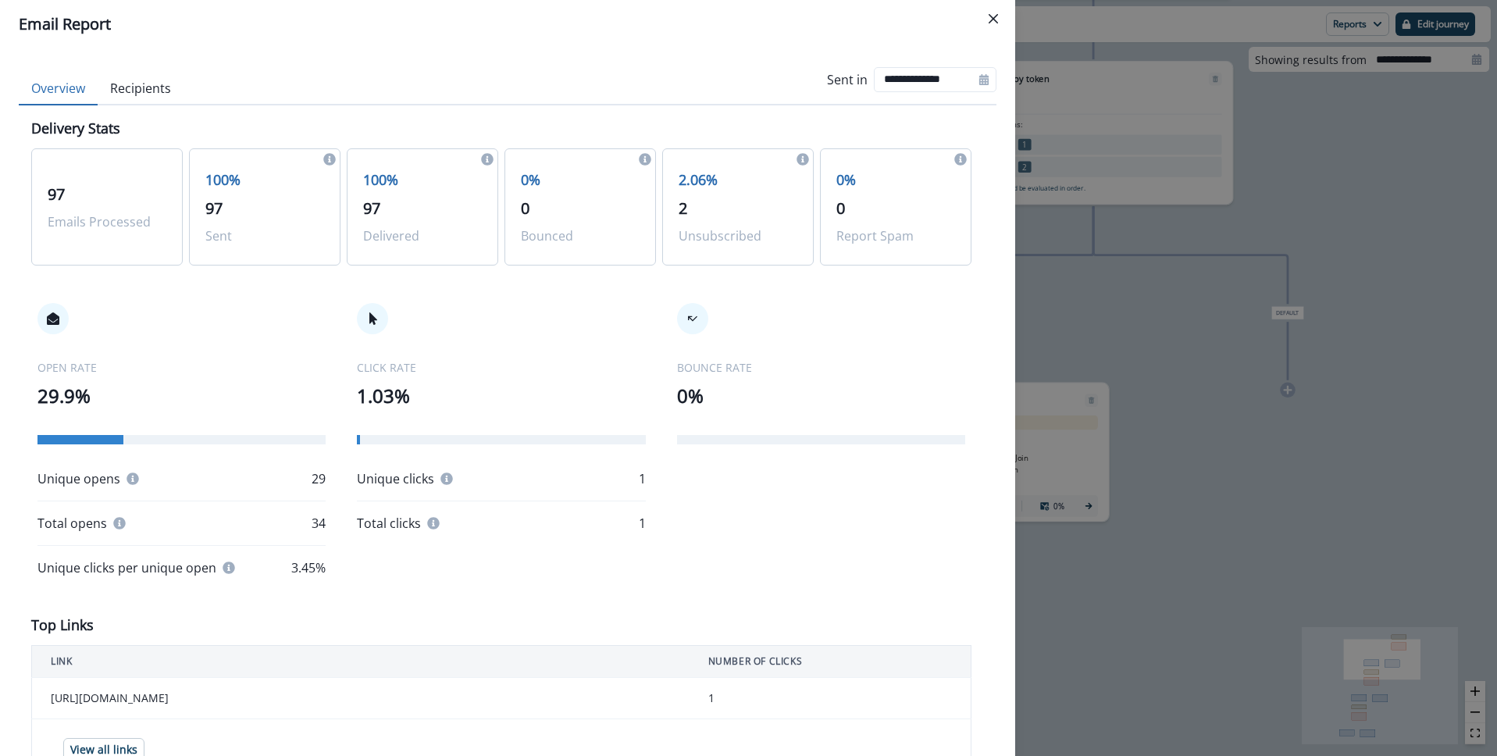
click at [131, 90] on button "Recipients" at bounding box center [141, 89] width 86 height 33
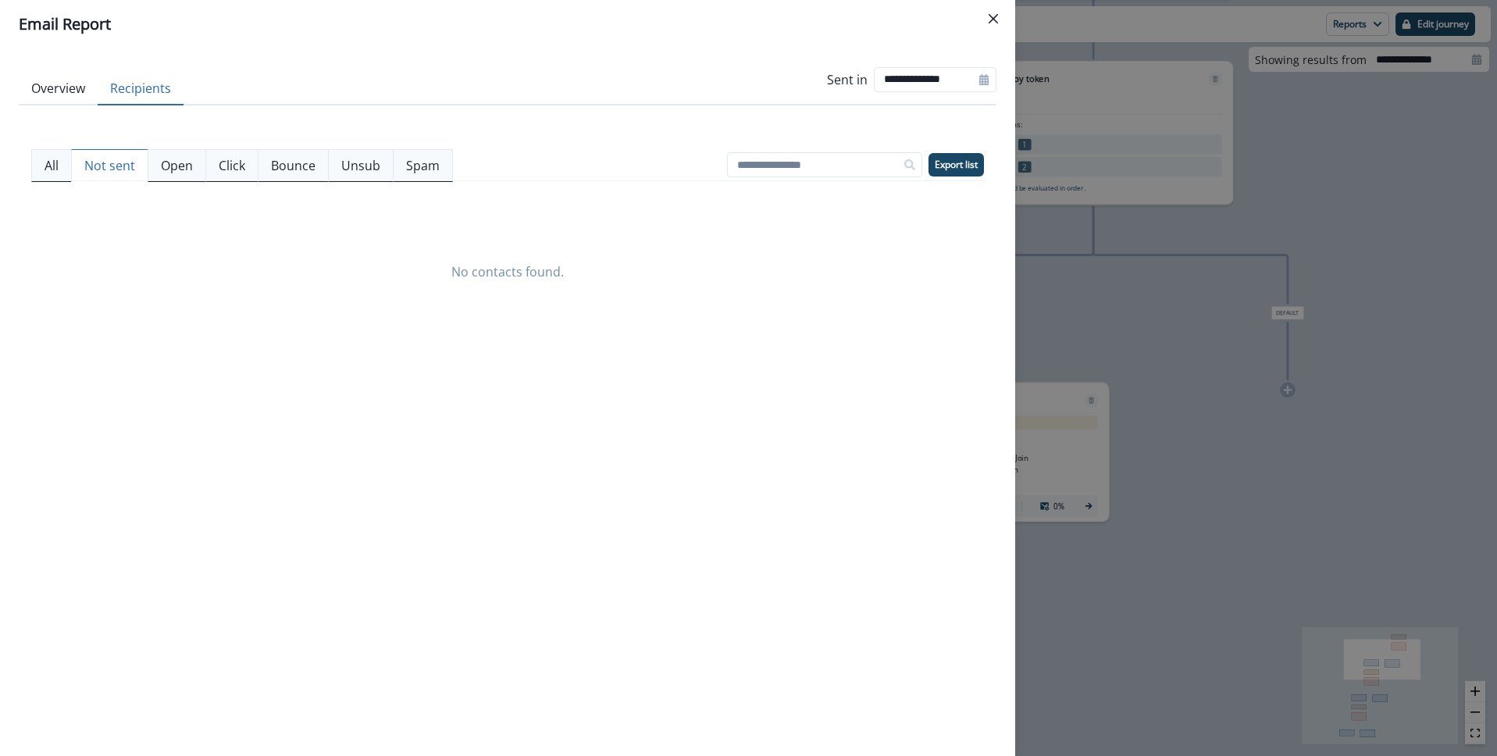
click at [102, 167] on p "Not sent" at bounding box center [109, 165] width 51 height 19
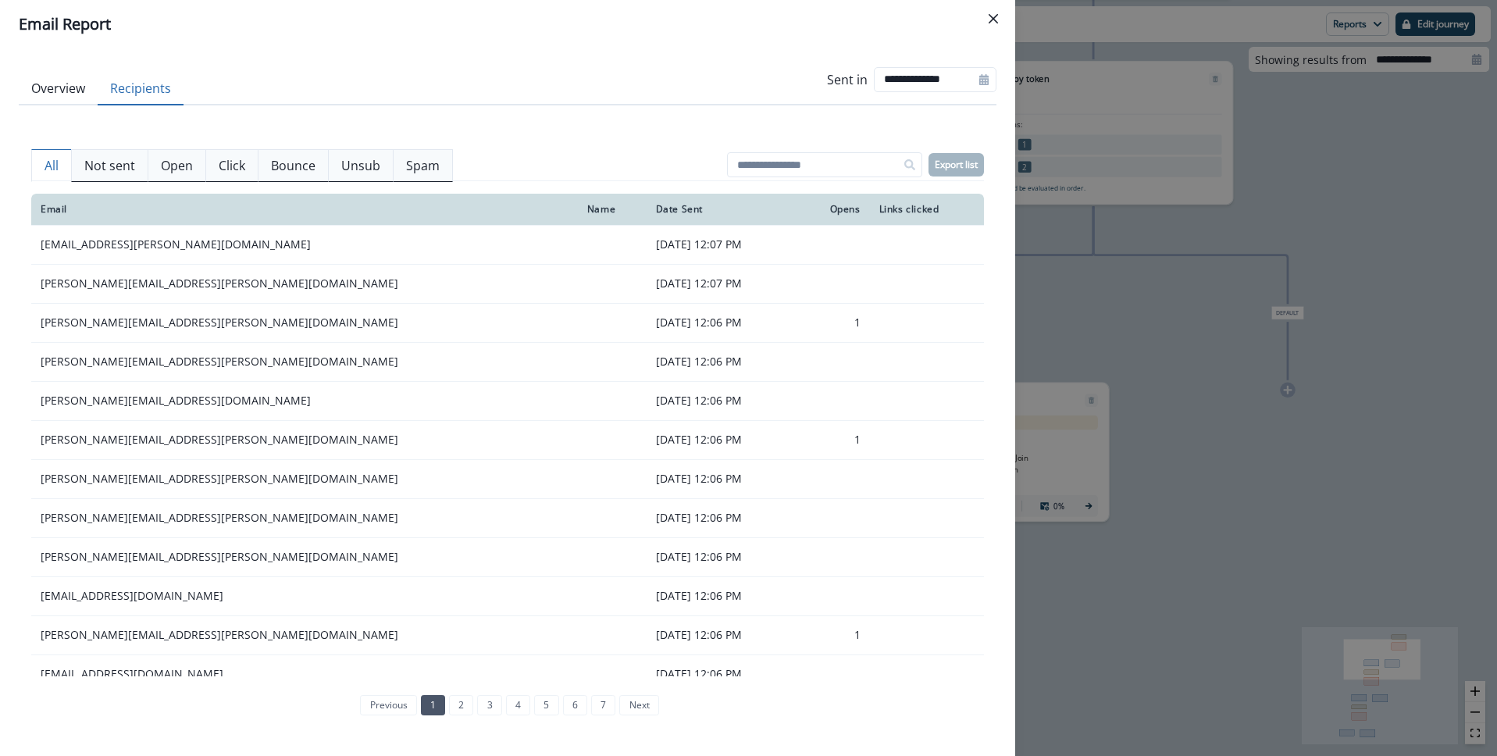
click at [57, 156] on p "All" at bounding box center [52, 165] width 14 height 19
click at [993, 16] on icon "Close" at bounding box center [993, 18] width 9 height 9
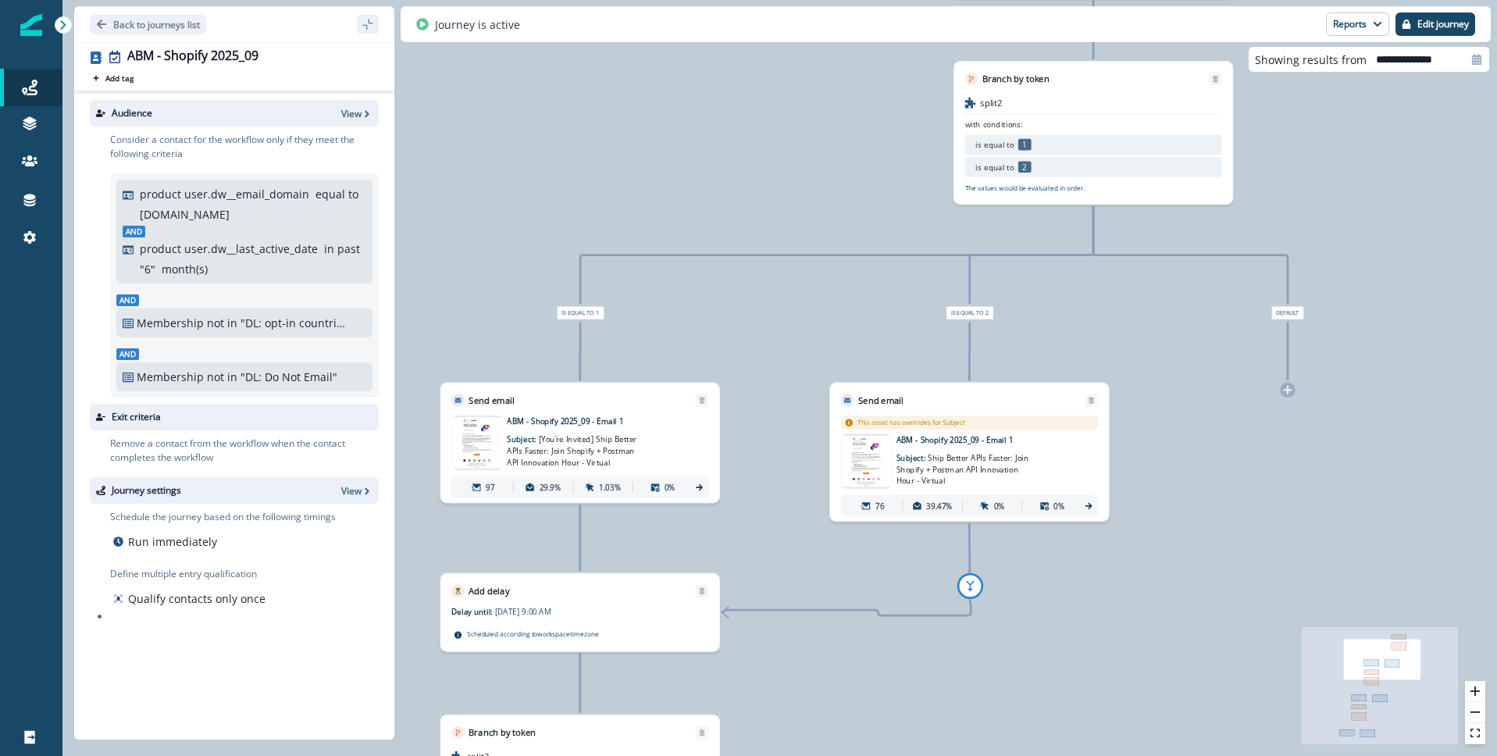
click at [1090, 504] on icon at bounding box center [1088, 506] width 7 height 6
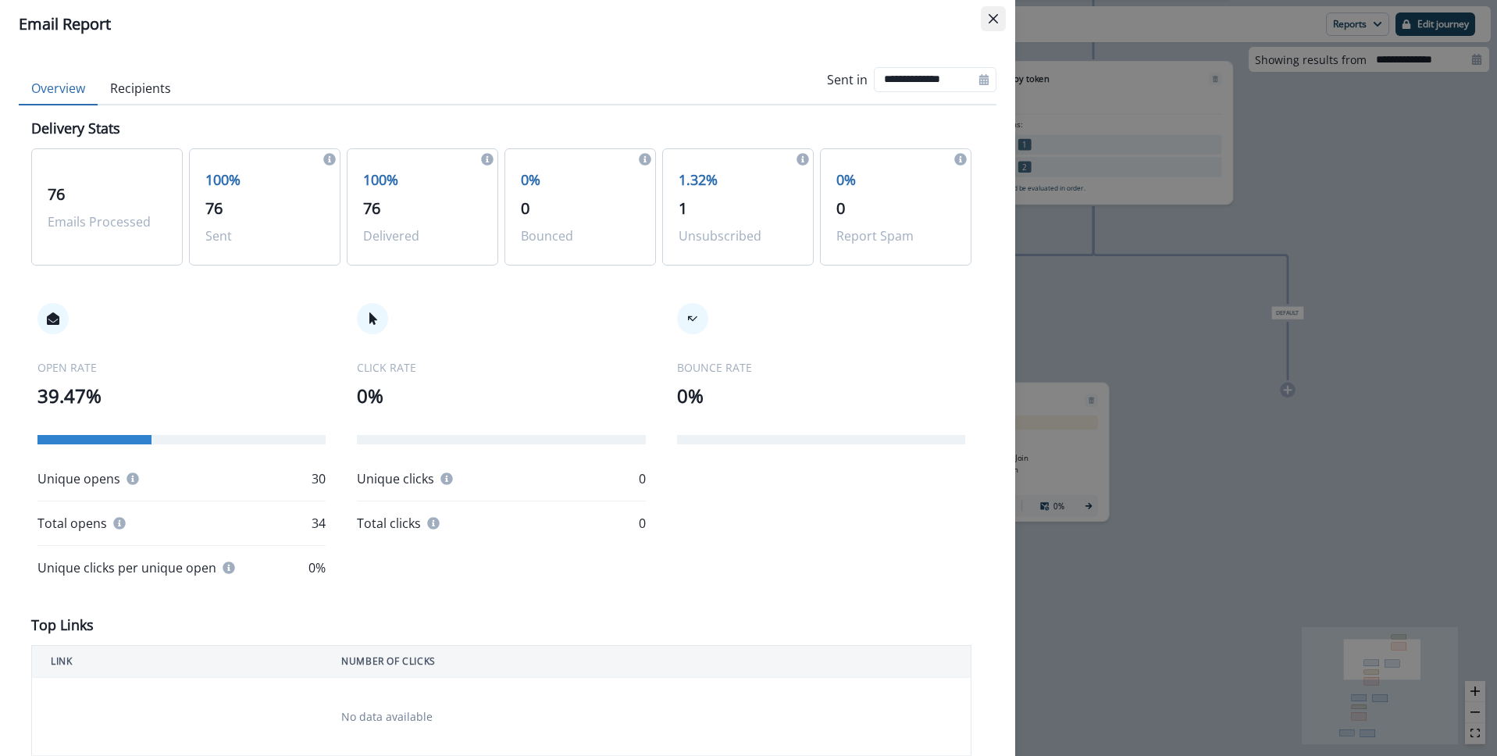
click at [1000, 22] on button "Close" at bounding box center [993, 18] width 25 height 25
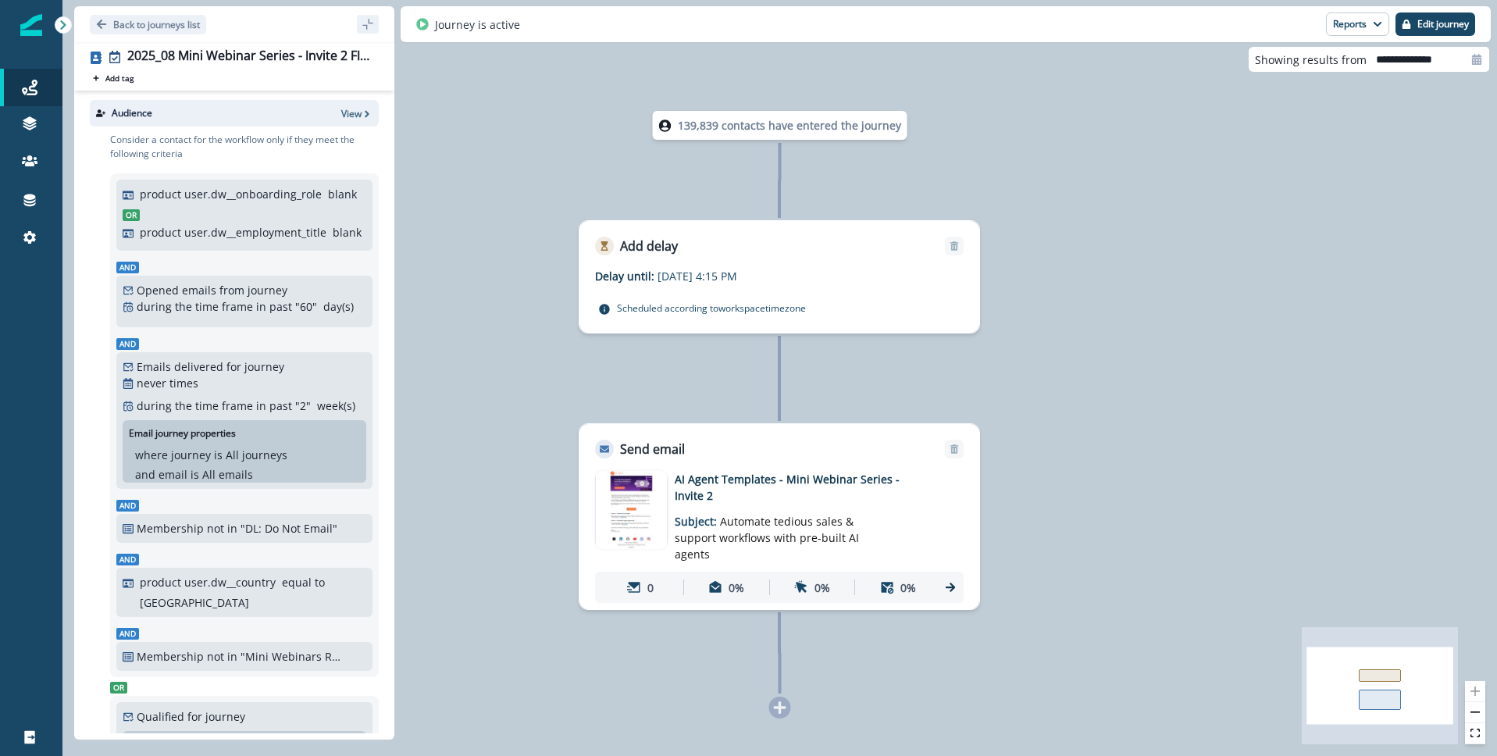
click at [745, 259] on div "Delay until: Aug 20, 2025 at 4:15 PM Delay details incomplete Scheduled accordi…" at bounding box center [779, 293] width 400 height 77
click at [850, 271] on p "Aug 20, 2025 at 4:15 PM" at bounding box center [754, 279] width 195 height 16
click at [1442, 29] on p "Edit journey" at bounding box center [1443, 24] width 52 height 11
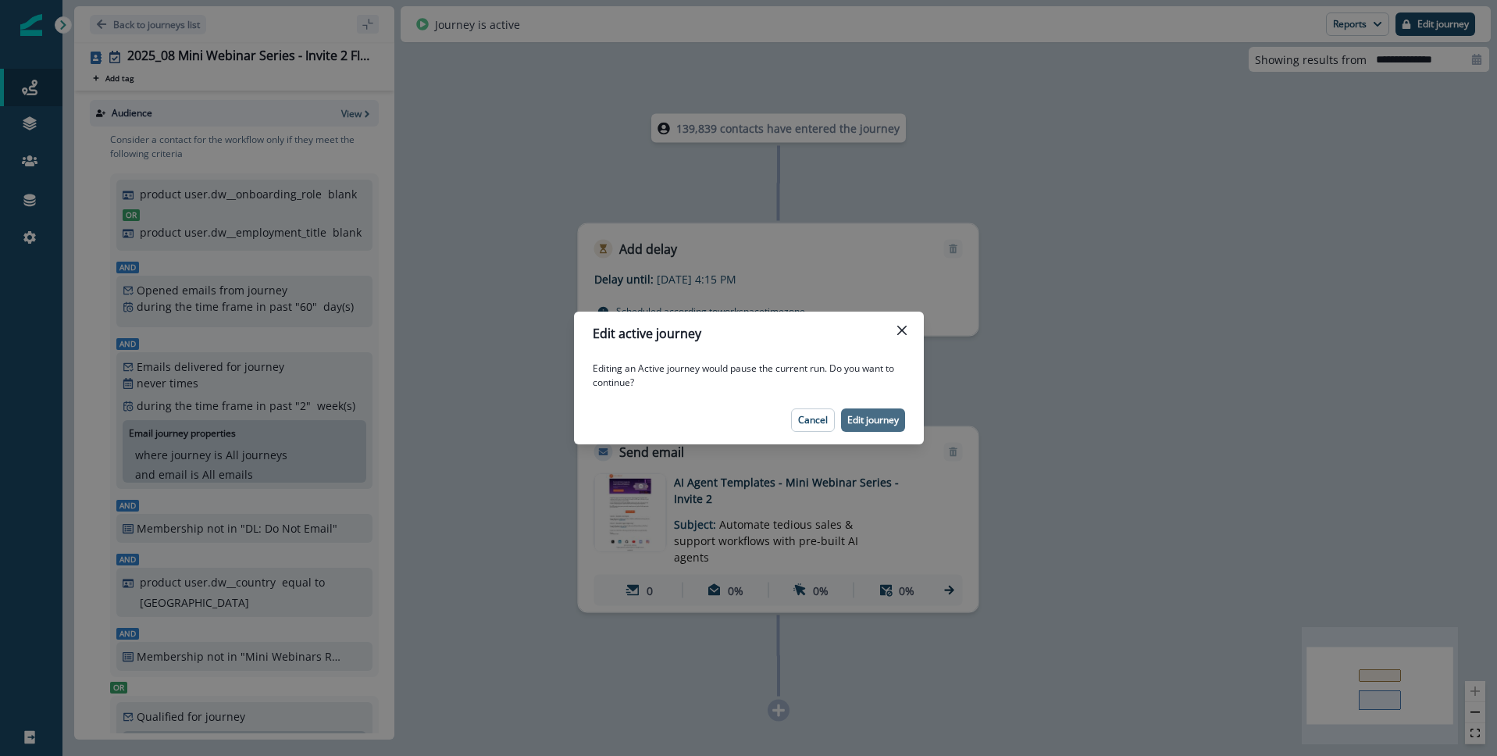
click at [876, 417] on p "Edit journey" at bounding box center [873, 420] width 52 height 11
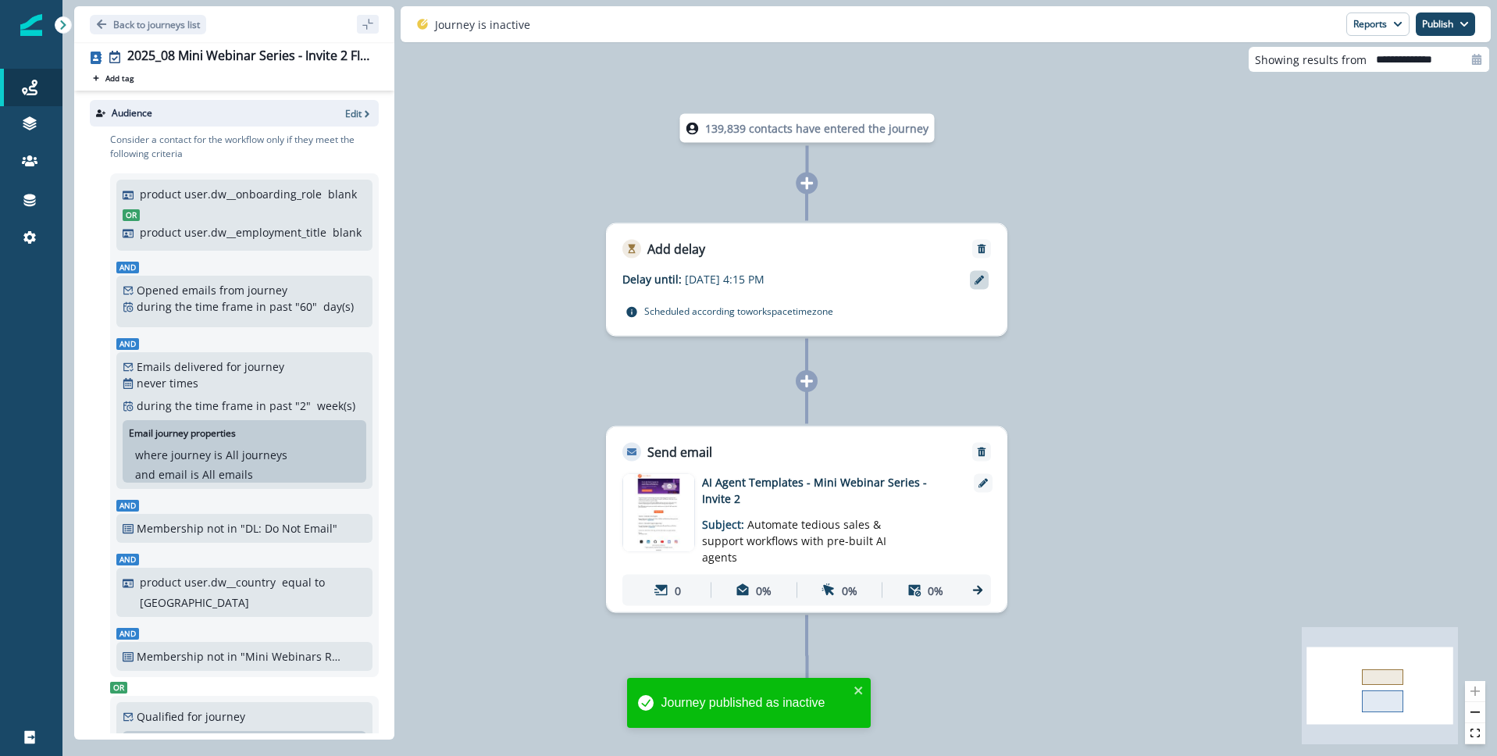
click at [982, 283] on icon at bounding box center [979, 280] width 9 height 9
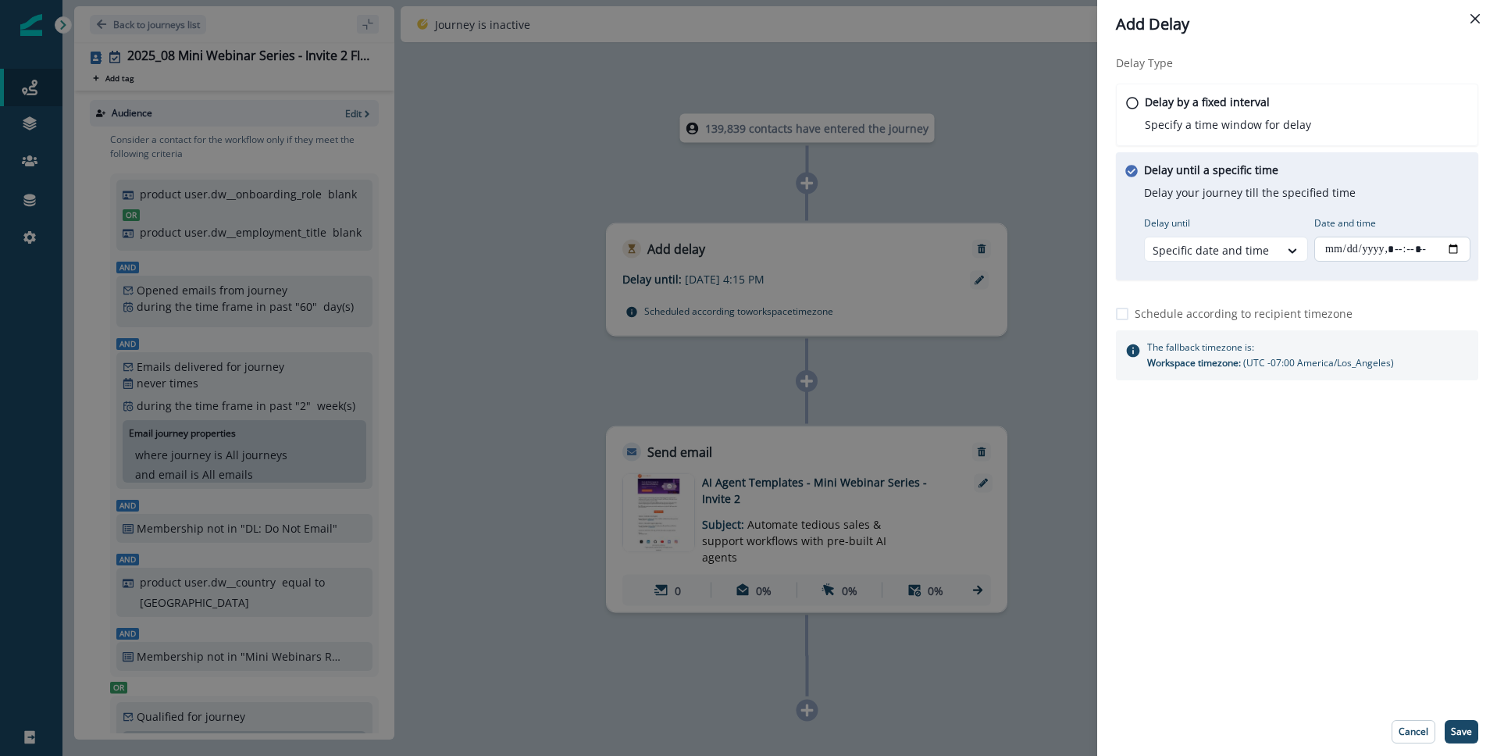
click at [1448, 247] on input "Date and time" at bounding box center [1392, 249] width 156 height 25
type input "**********"
click at [1466, 736] on p "Save" at bounding box center [1461, 731] width 21 height 11
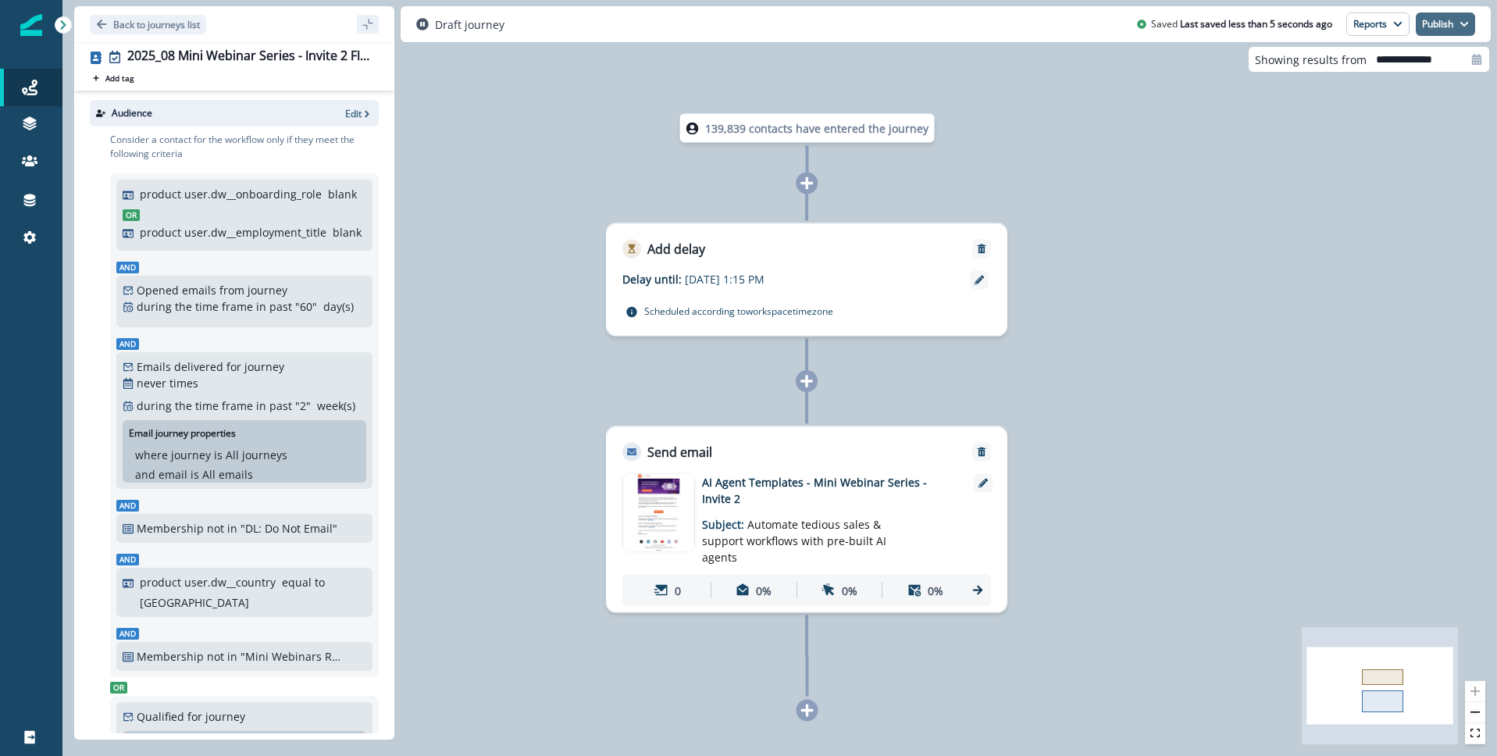
click at [1450, 29] on button "Publish" at bounding box center [1445, 23] width 59 height 23
click at [1374, 65] on button "as active journey" at bounding box center [1387, 63] width 173 height 28
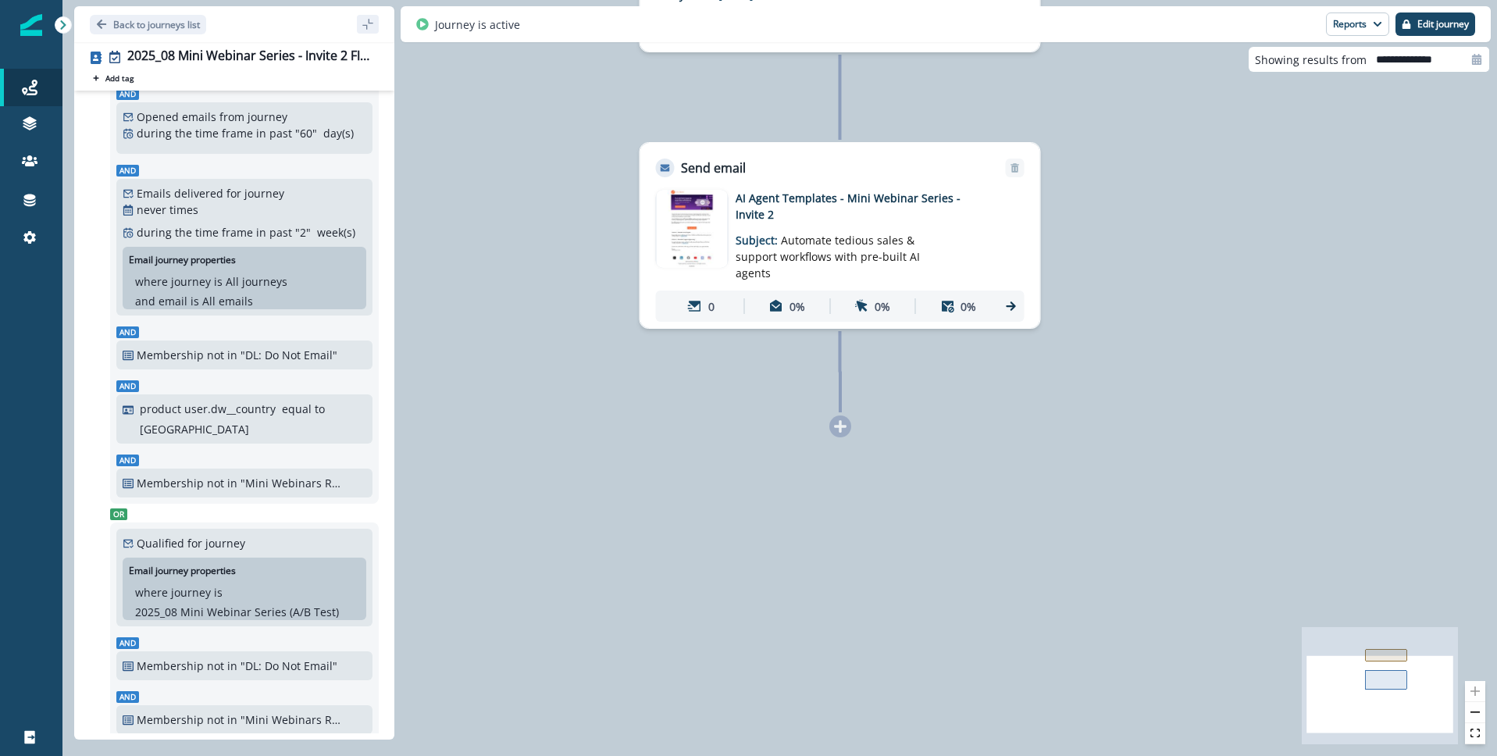
scroll to position [174, 0]
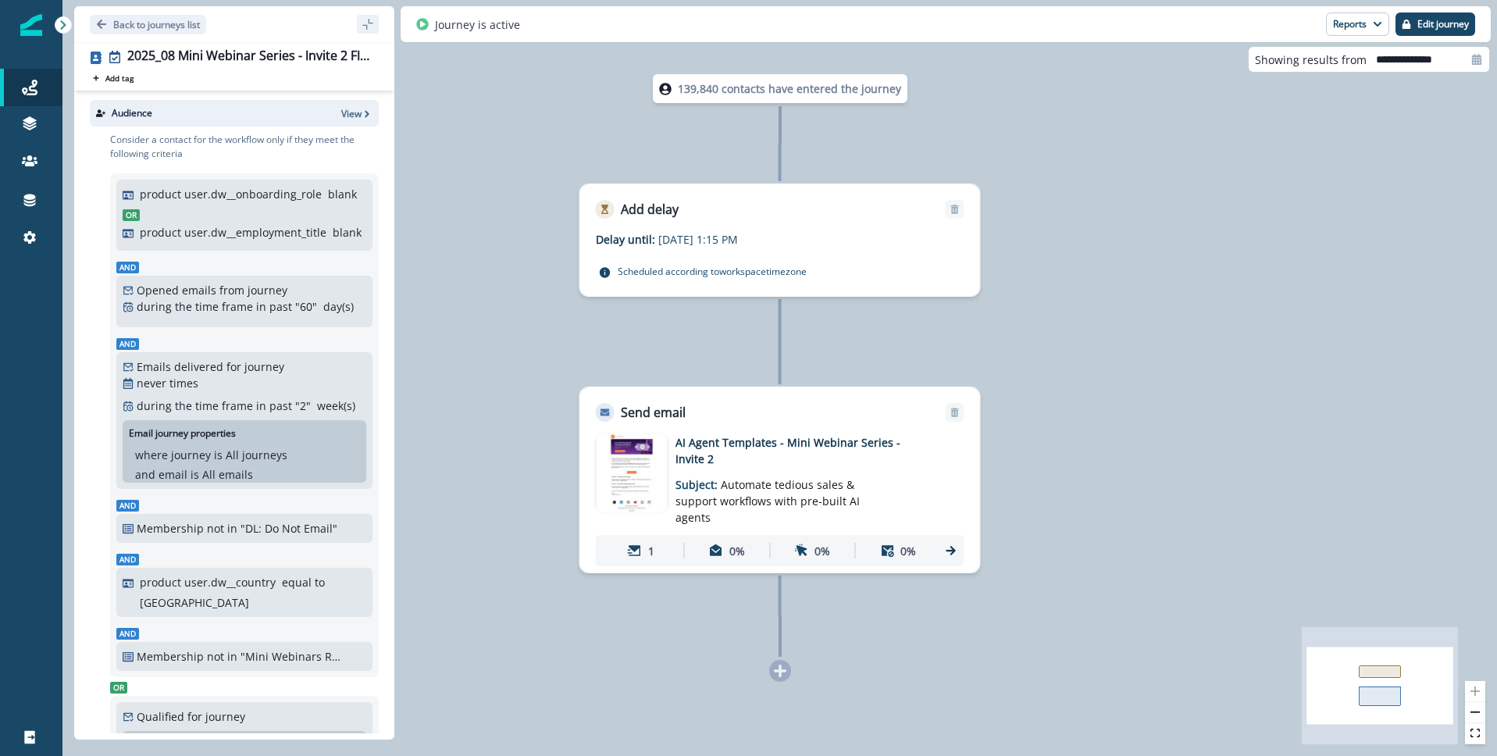
click at [948, 551] on icon at bounding box center [950, 550] width 9 height 9
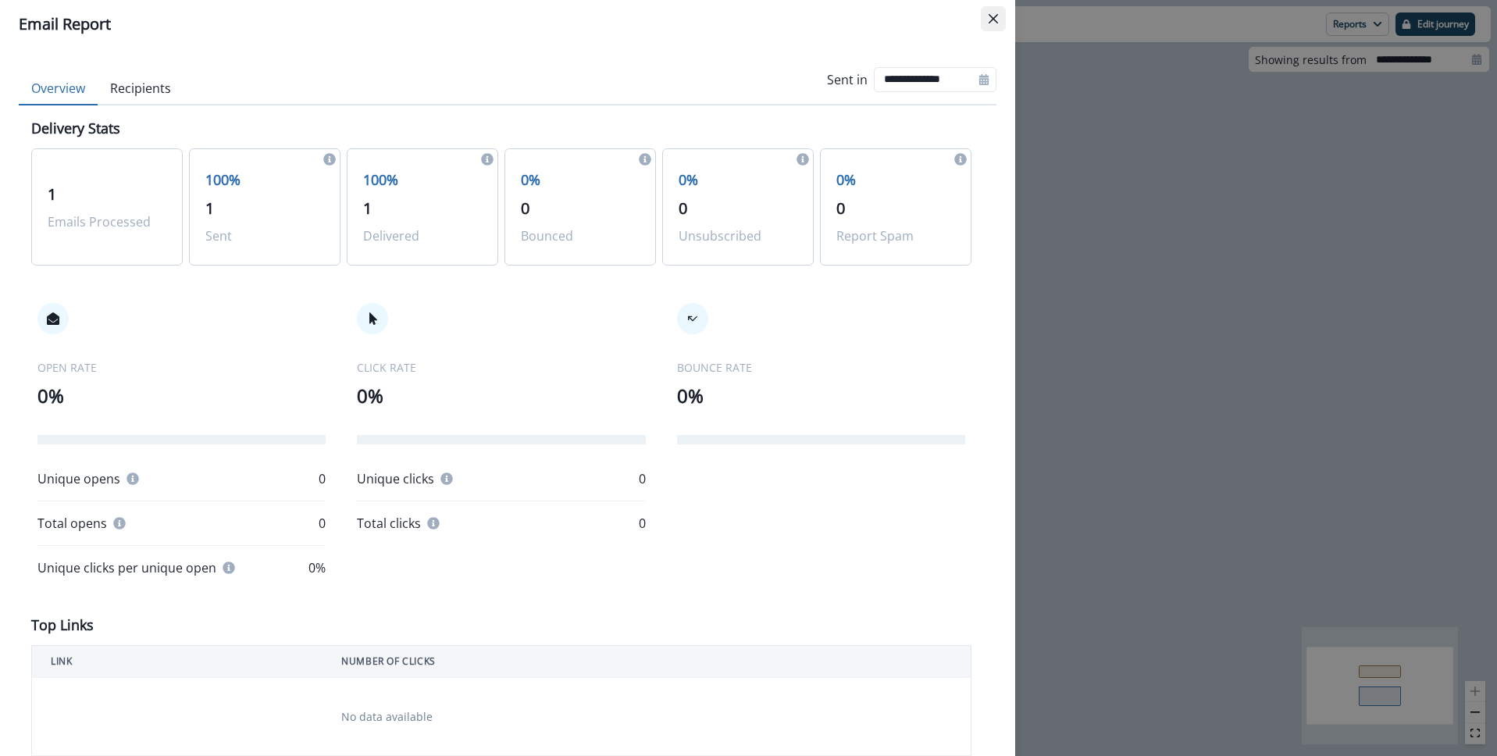
click at [990, 18] on icon "Close" at bounding box center [993, 18] width 9 height 9
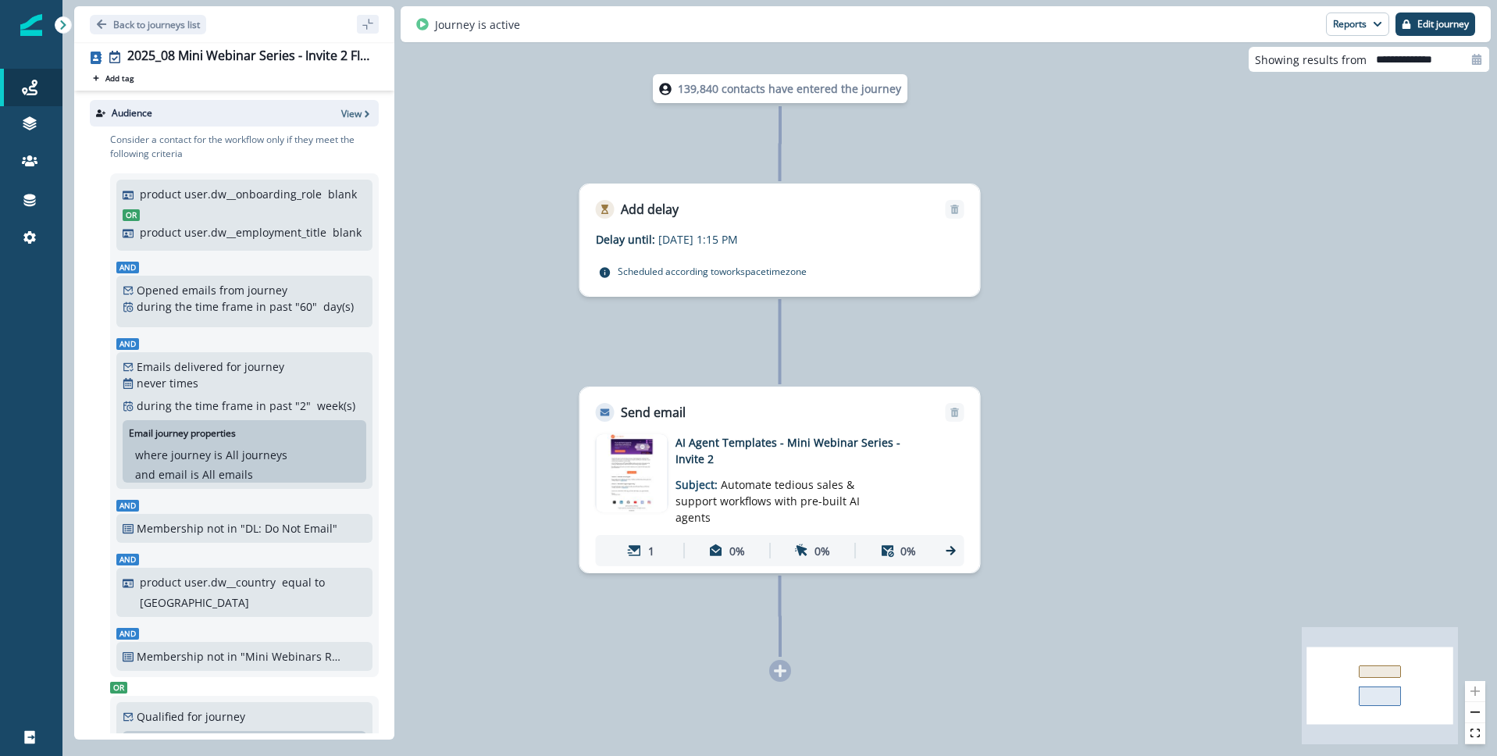
click at [945, 551] on icon at bounding box center [951, 551] width 14 height 14
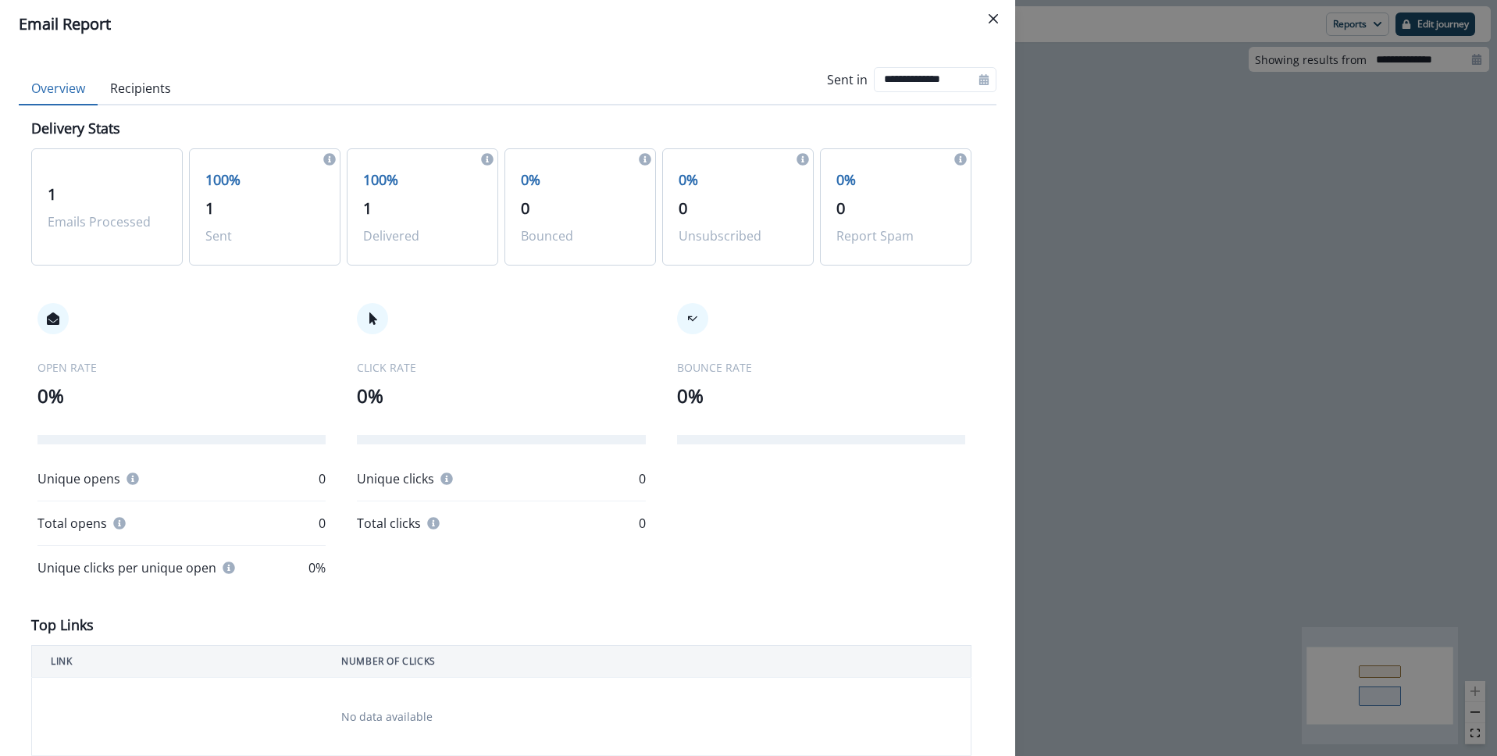
click at [999, 16] on button "Close" at bounding box center [993, 18] width 25 height 25
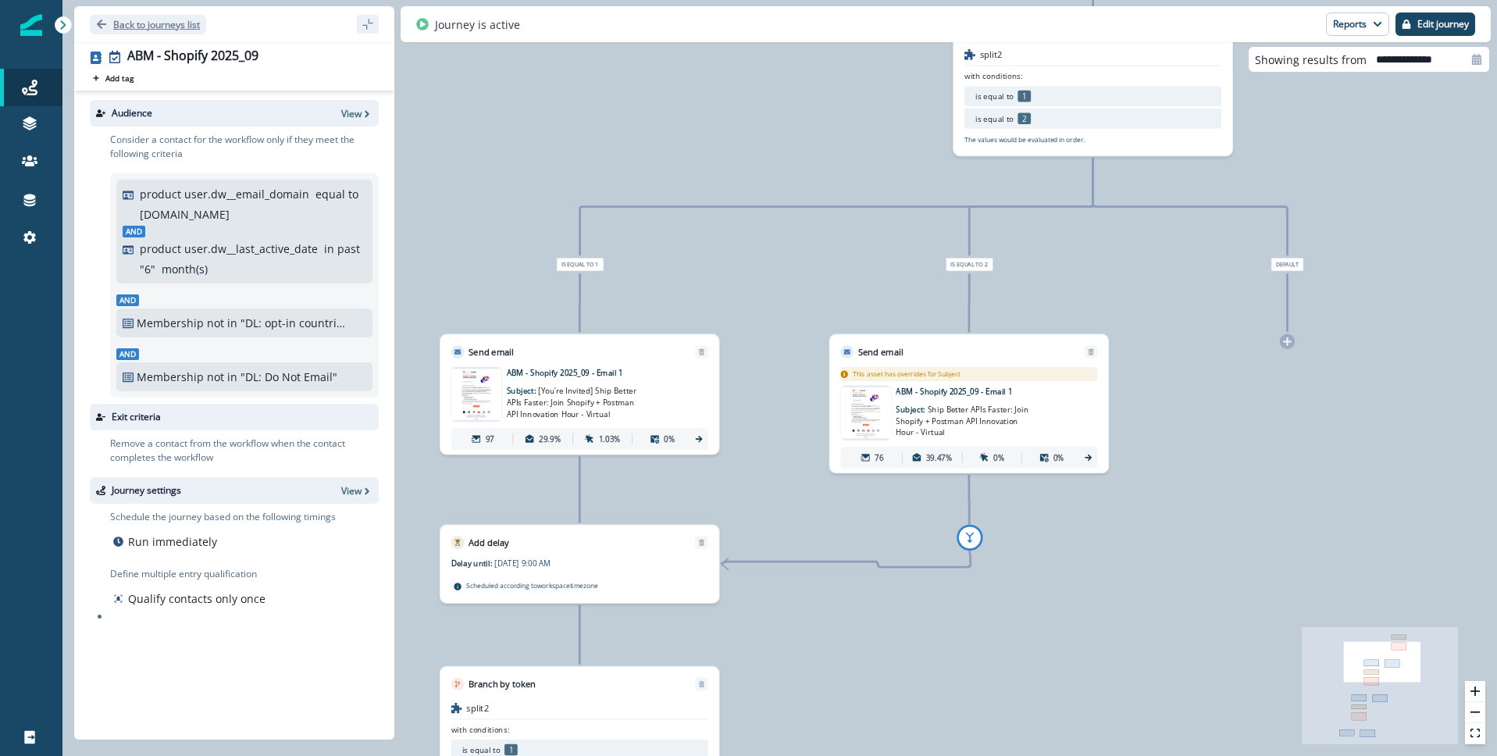
click at [122, 31] on button "Back to journeys list" at bounding box center [148, 25] width 116 height 20
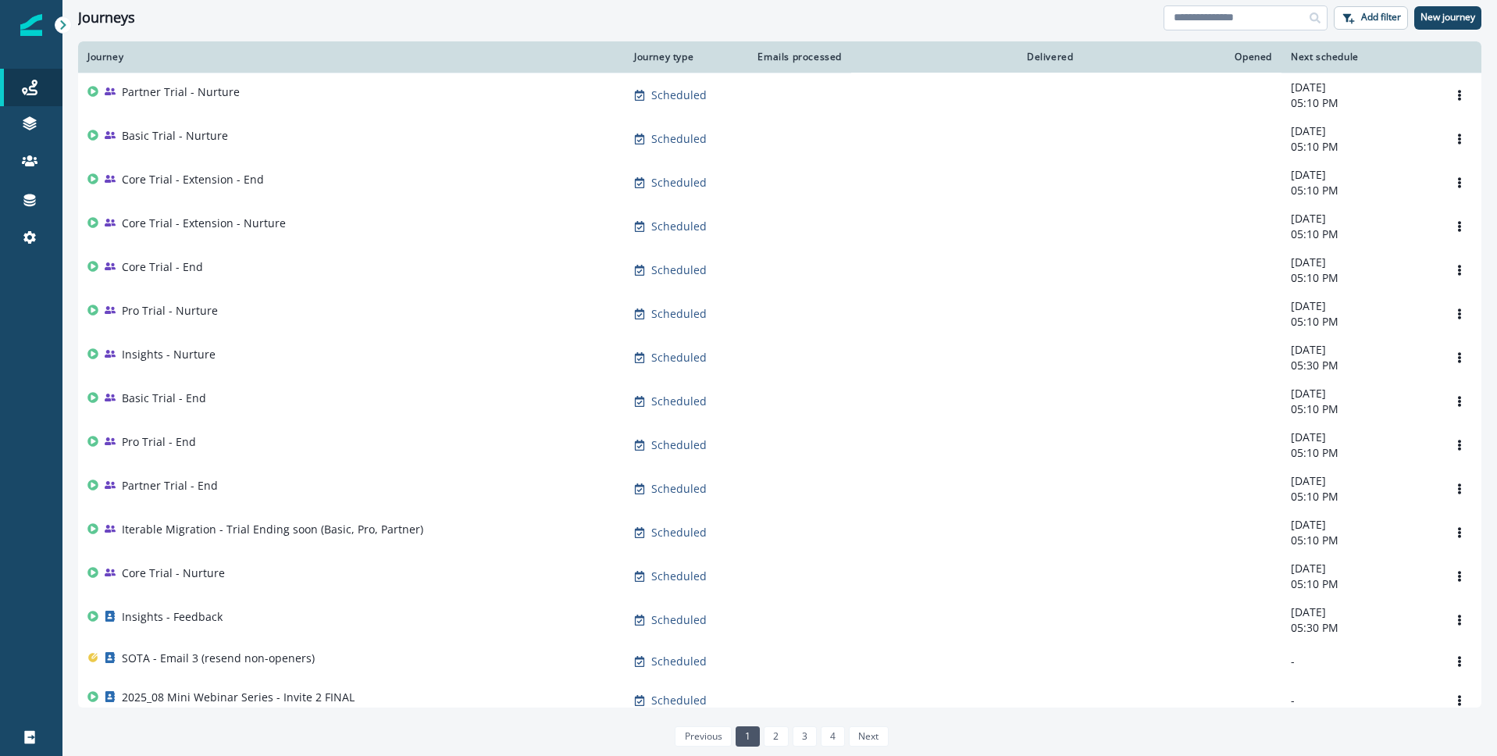
click at [1261, 12] on input at bounding box center [1246, 17] width 164 height 25
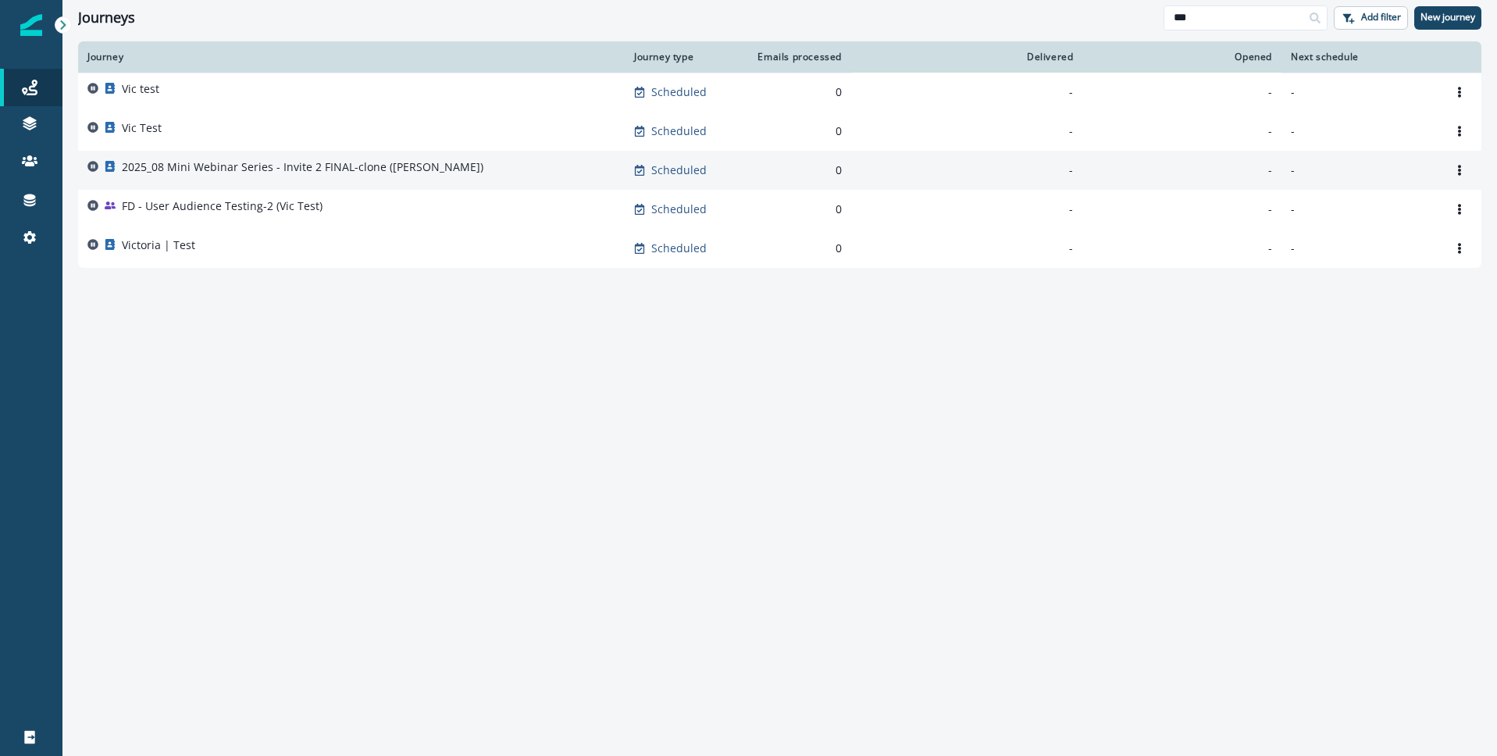
type input "***"
click at [233, 173] on p "2025_08 Mini Webinar Series - Invite 2 FINAL-clone (Vic)" at bounding box center [303, 167] width 362 height 16
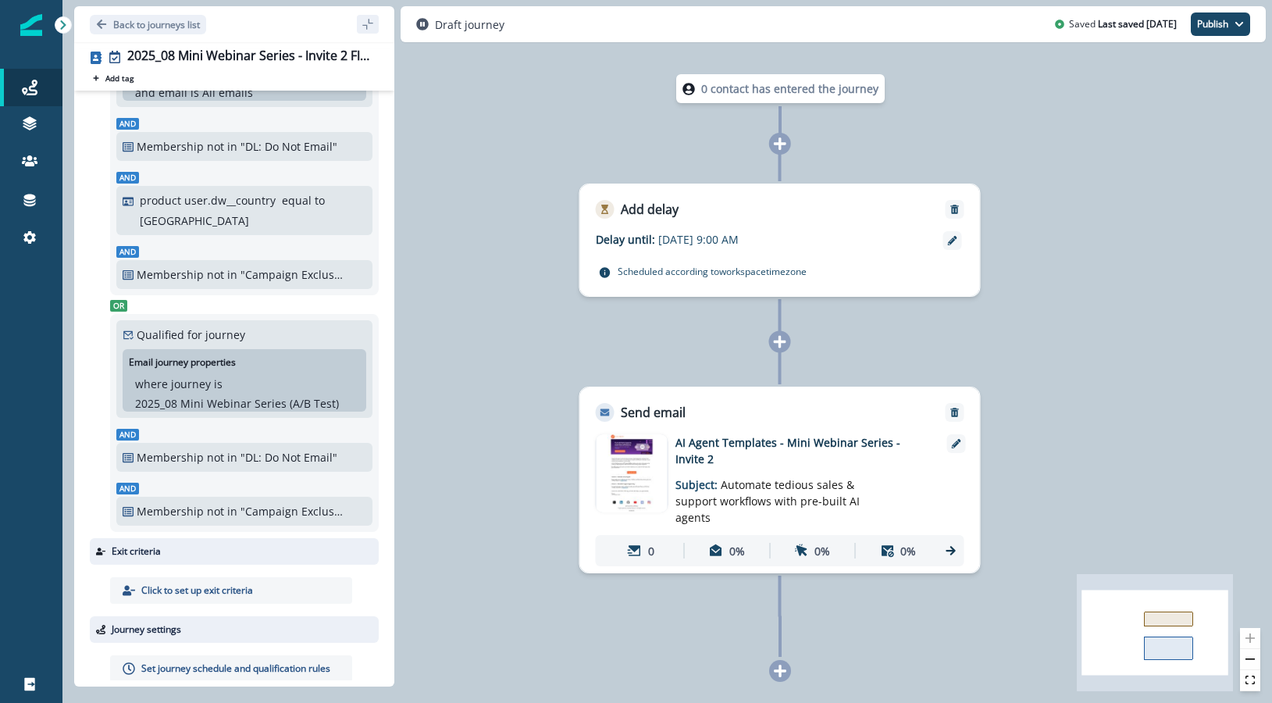
scroll to position [404, 0]
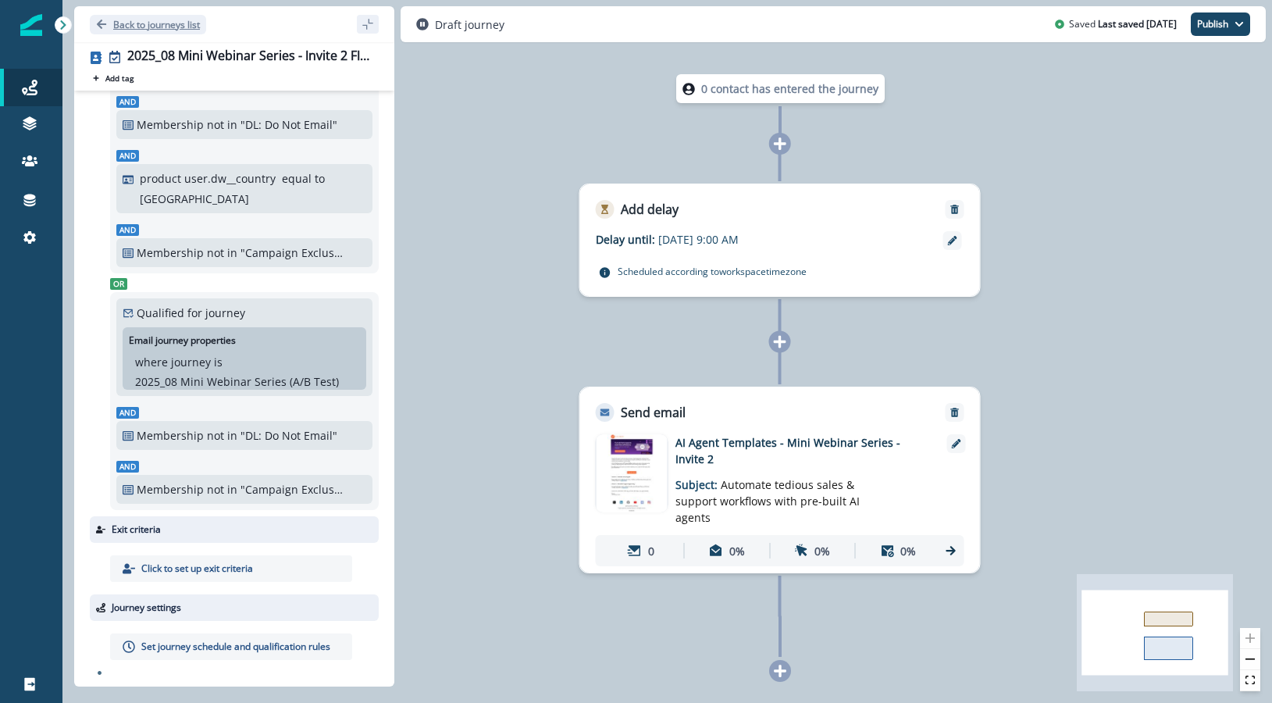
click at [99, 19] on icon "Go back" at bounding box center [101, 24] width 11 height 11
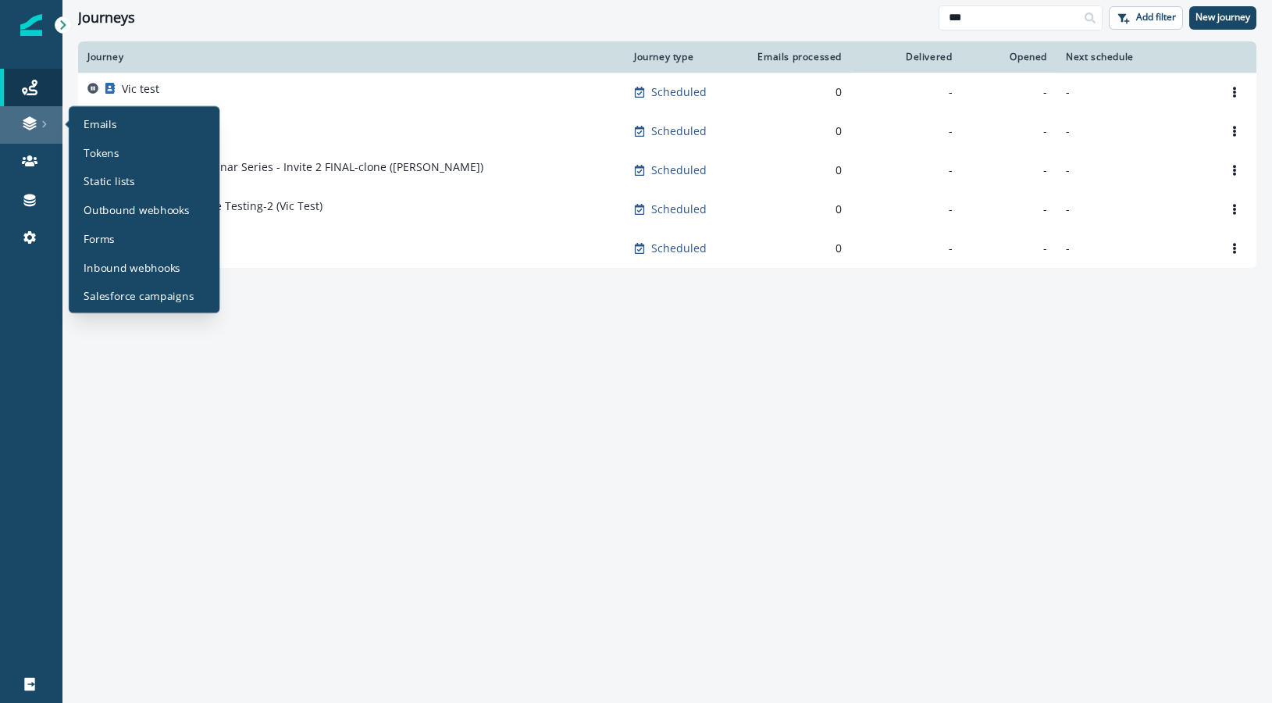
click at [39, 120] on div at bounding box center [31, 124] width 50 height 16
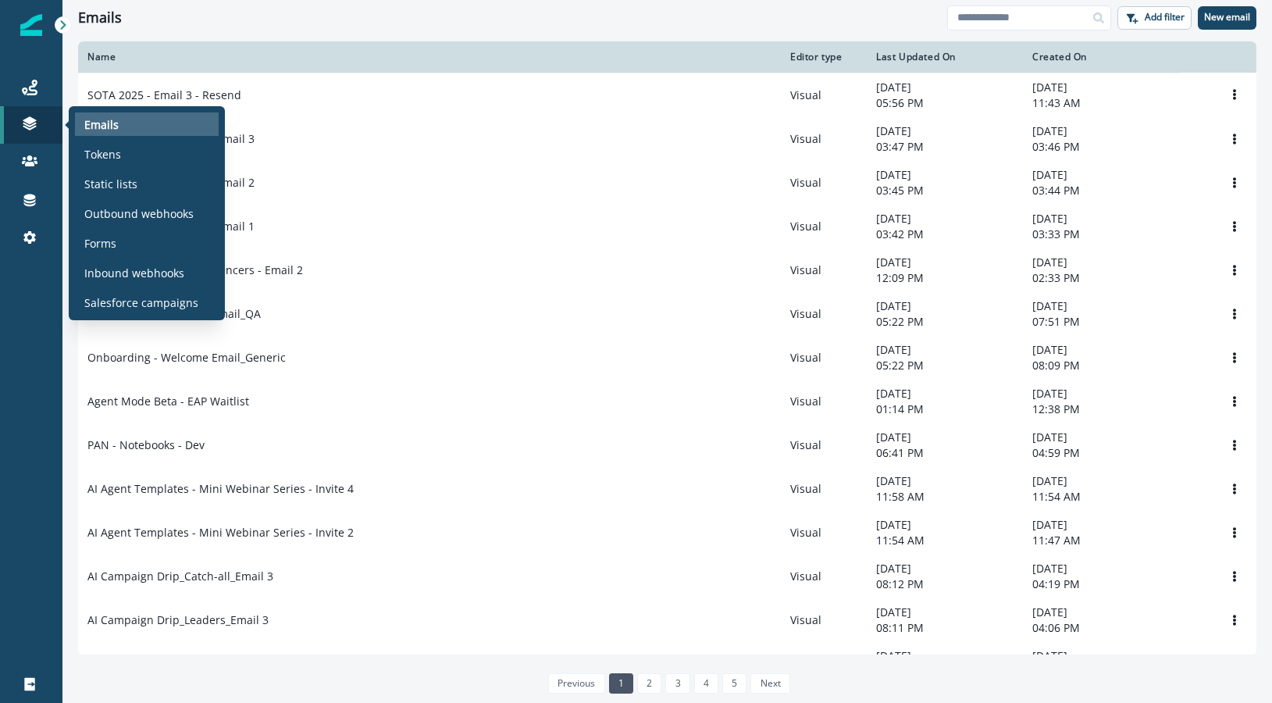
click at [119, 122] on div "Emails" at bounding box center [147, 123] width 144 height 23
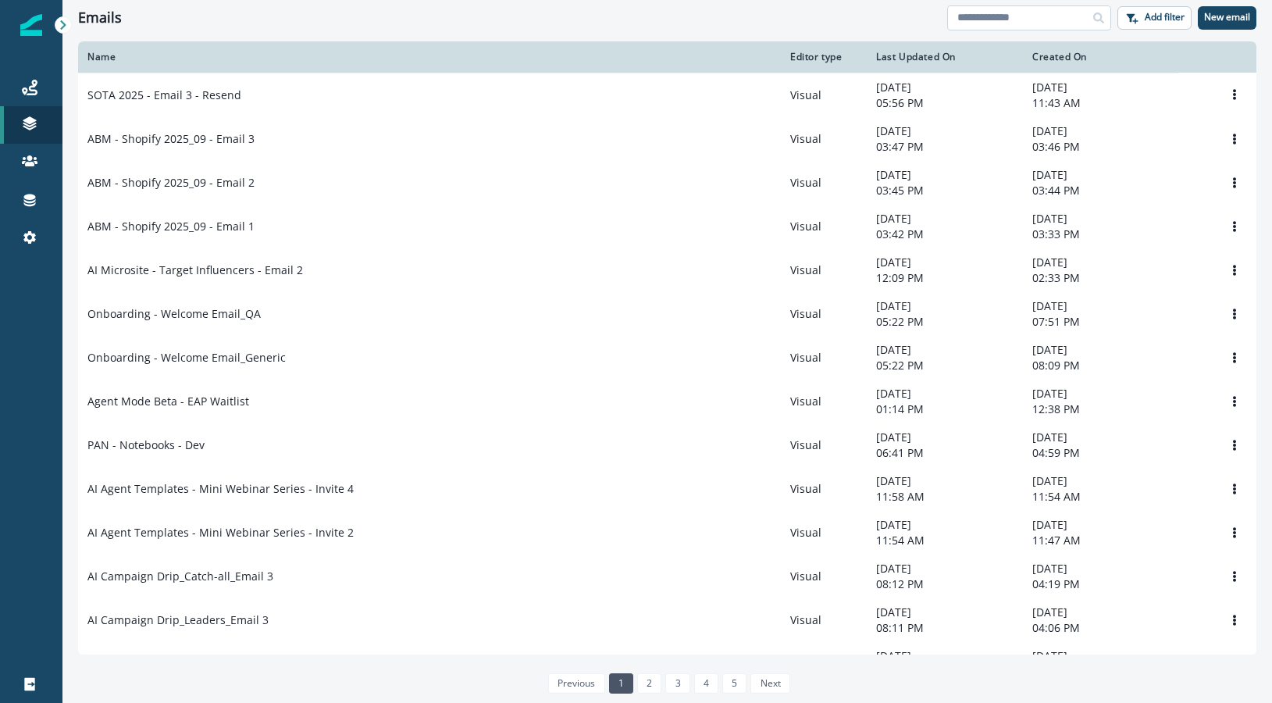
click at [1009, 20] on input at bounding box center [1029, 17] width 164 height 25
type input "*"
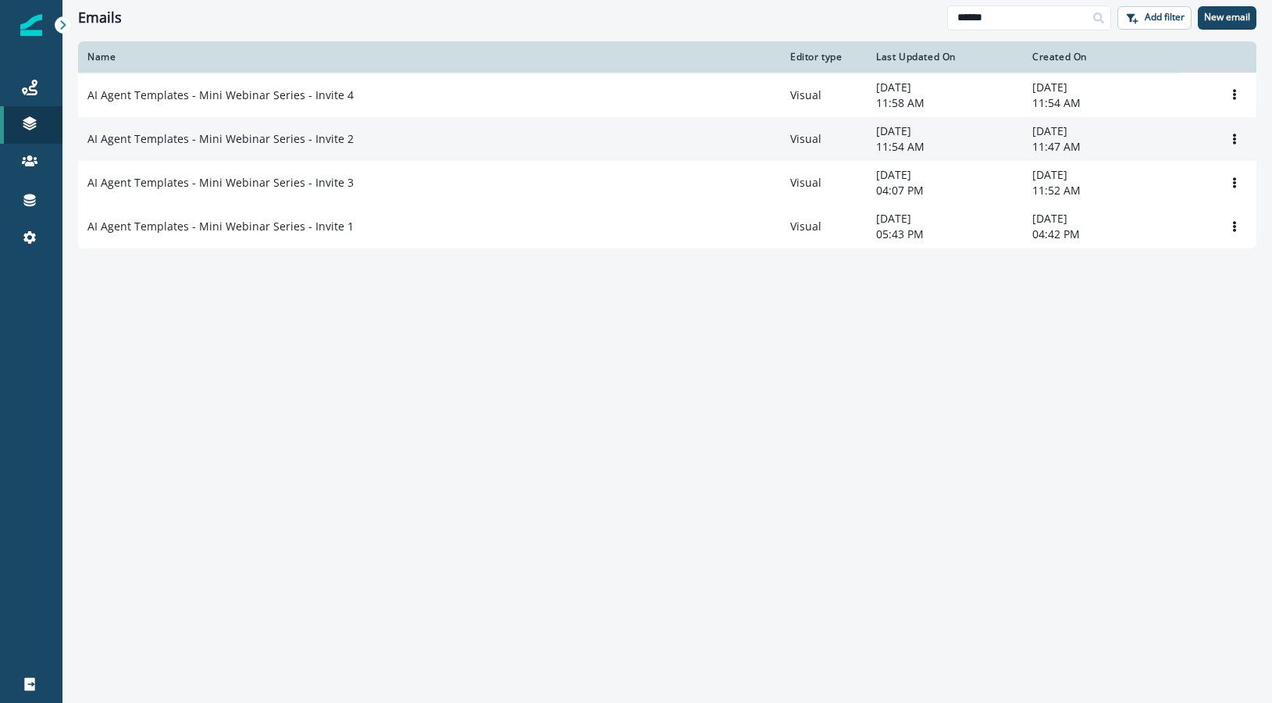
type input "******"
click at [299, 144] on p "AI Agent Templates - Mini Webinar Series - Invite 2" at bounding box center [220, 139] width 266 height 16
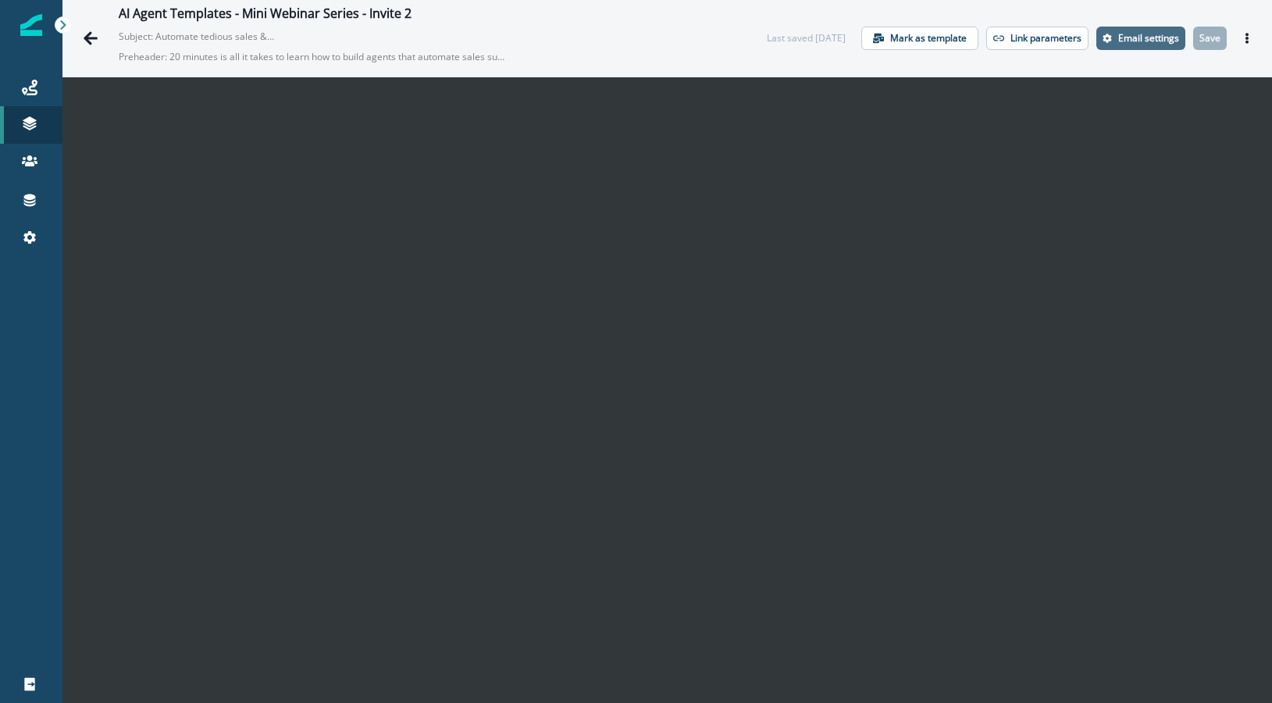
click at [1143, 38] on p "Email settings" at bounding box center [1148, 38] width 61 height 11
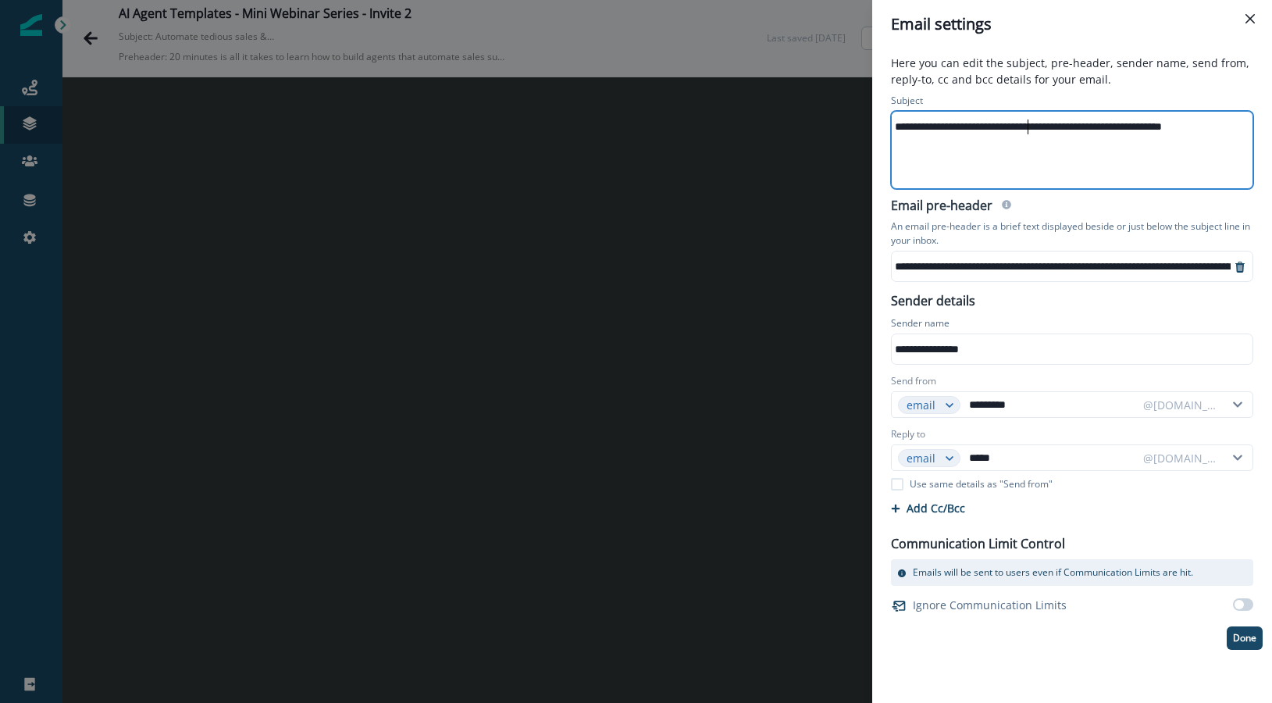
click at [1029, 128] on div "**********" at bounding box center [1071, 126] width 358 height 23
click at [1004, 265] on div "**********" at bounding box center [1174, 266] width 564 height 23
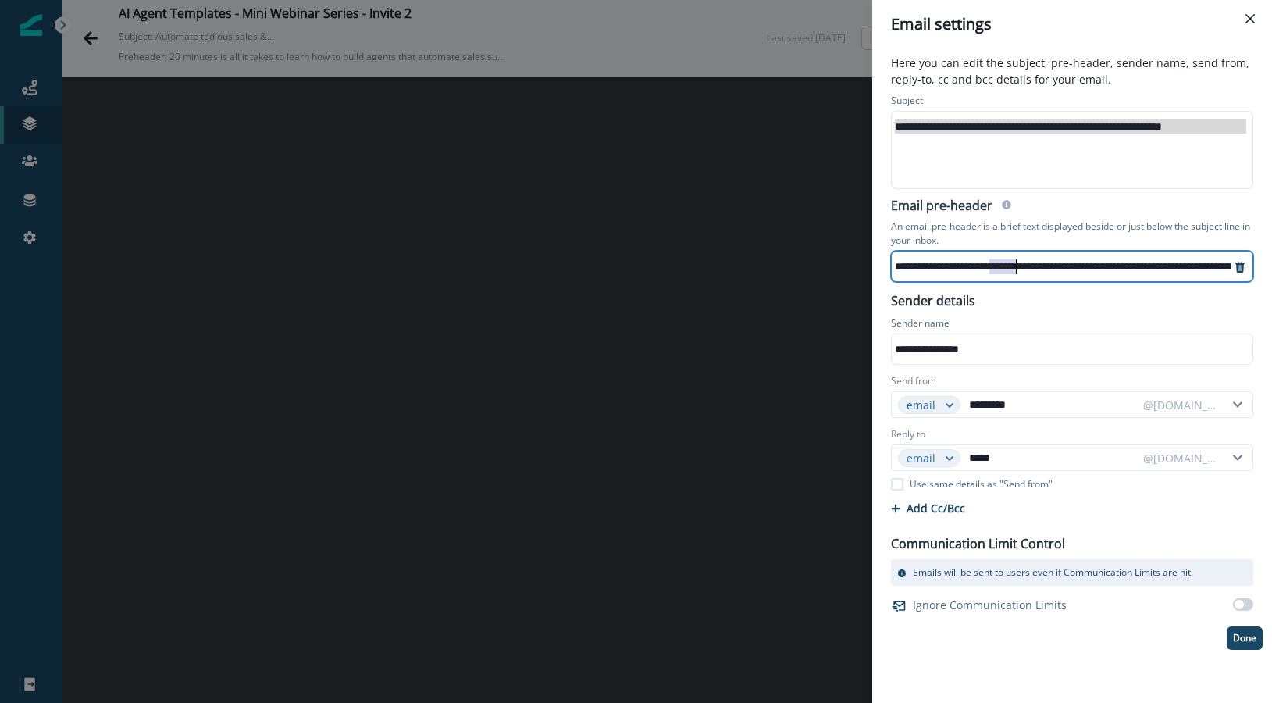
click at [1004, 265] on div "**********" at bounding box center [1174, 266] width 564 height 23
click at [1249, 17] on icon "Close" at bounding box center [1250, 18] width 9 height 9
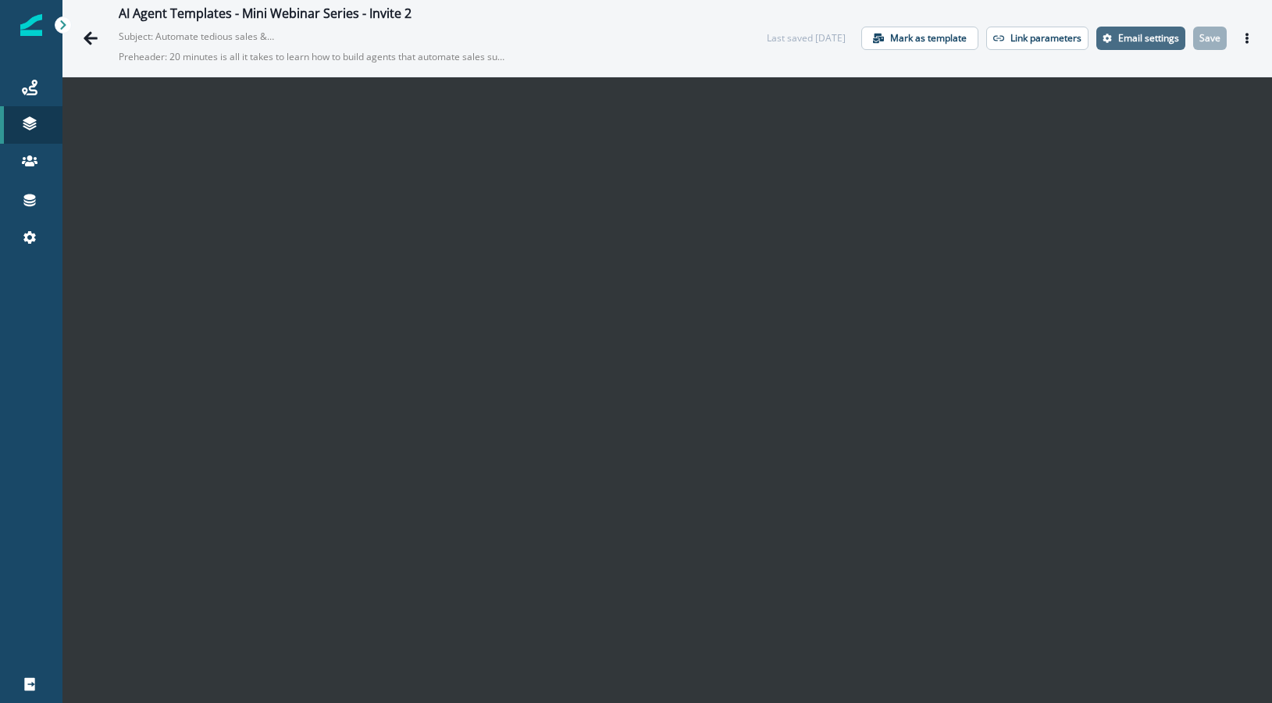
click at [1143, 37] on p "Email settings" at bounding box center [1148, 38] width 61 height 11
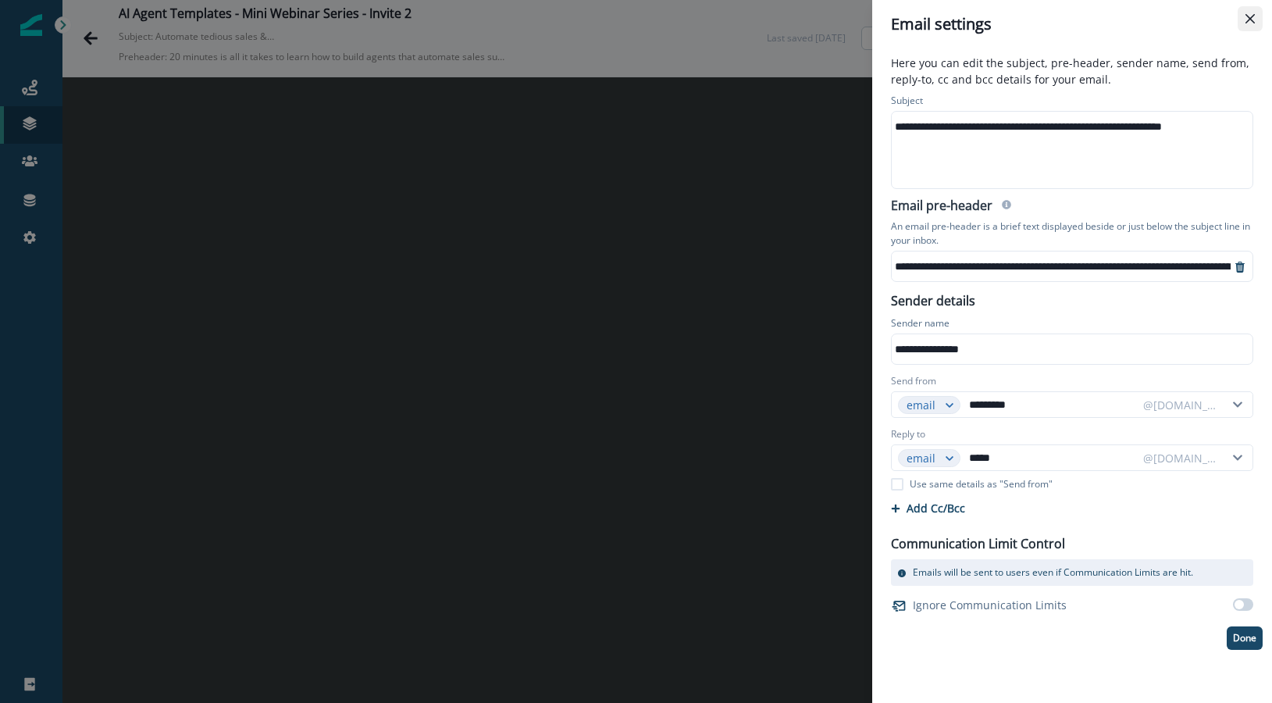
click at [1259, 16] on button "Close" at bounding box center [1250, 18] width 25 height 25
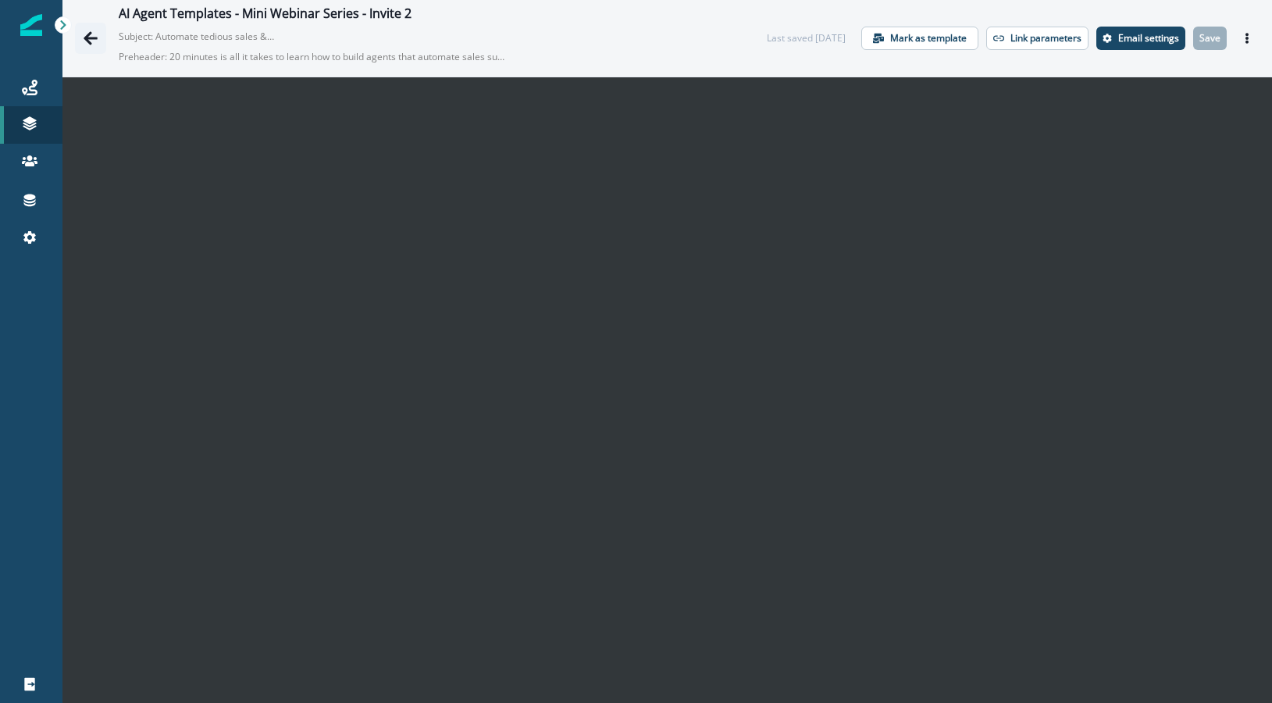
click at [87, 37] on icon "Go back" at bounding box center [91, 37] width 14 height 13
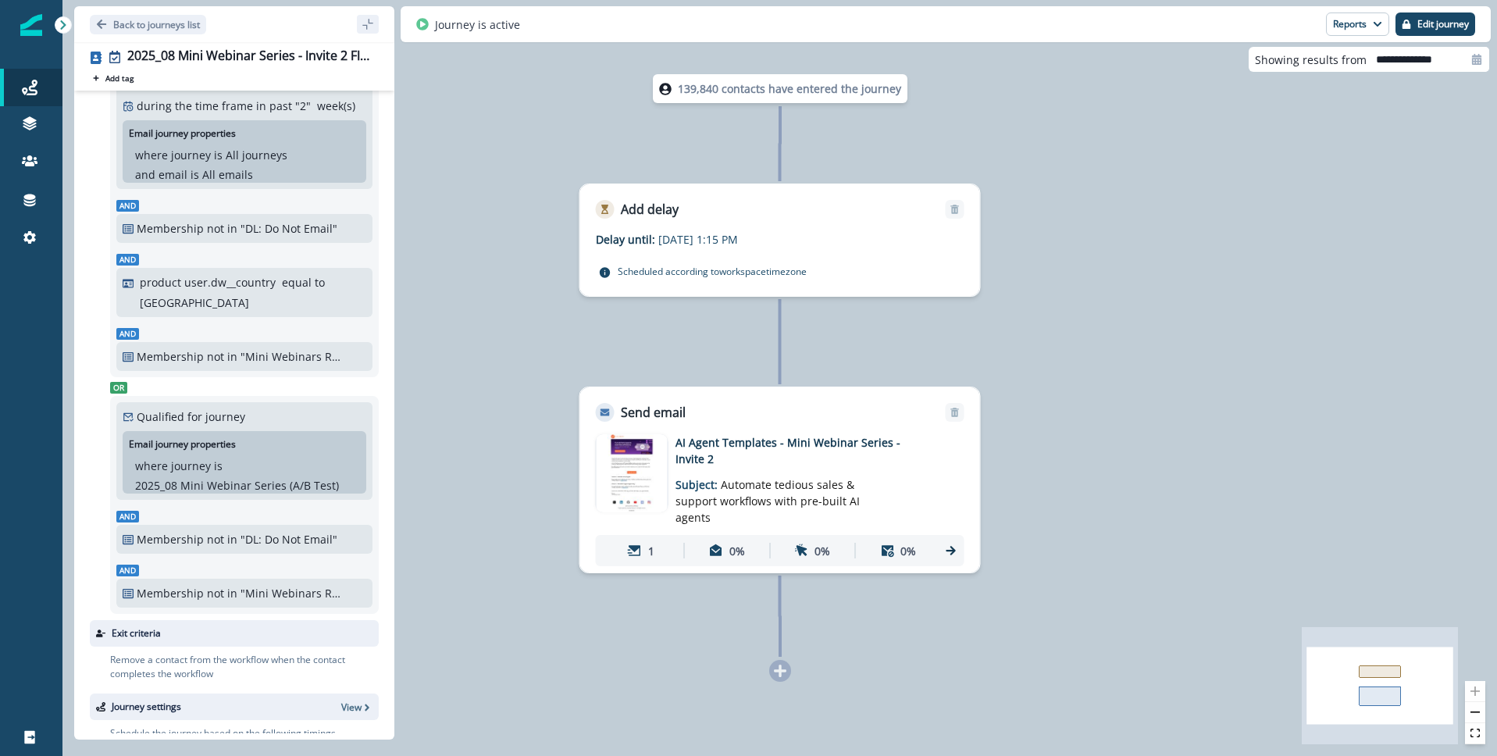
scroll to position [407, 0]
